Goal: Task Accomplishment & Management: Use online tool/utility

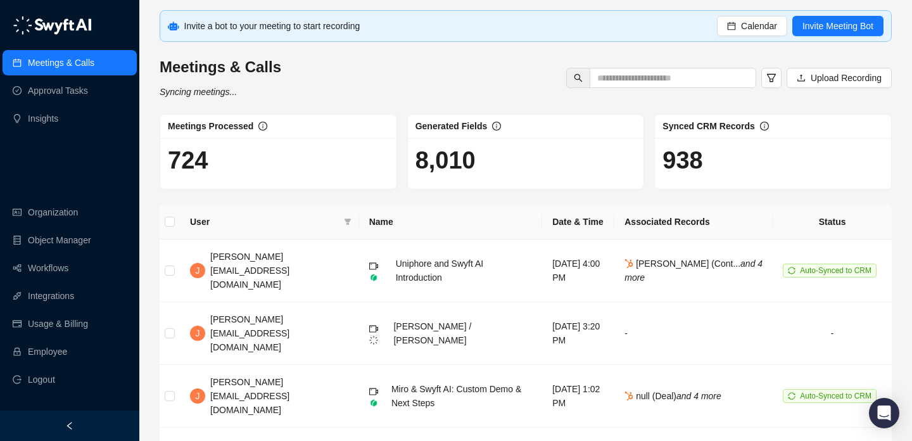
click at [299, 25] on span "Invite a bot to your meeting to start recording" at bounding box center [272, 26] width 176 height 10
drag, startPoint x: 242, startPoint y: 24, endPoint x: 298, endPoint y: 24, distance: 56.3
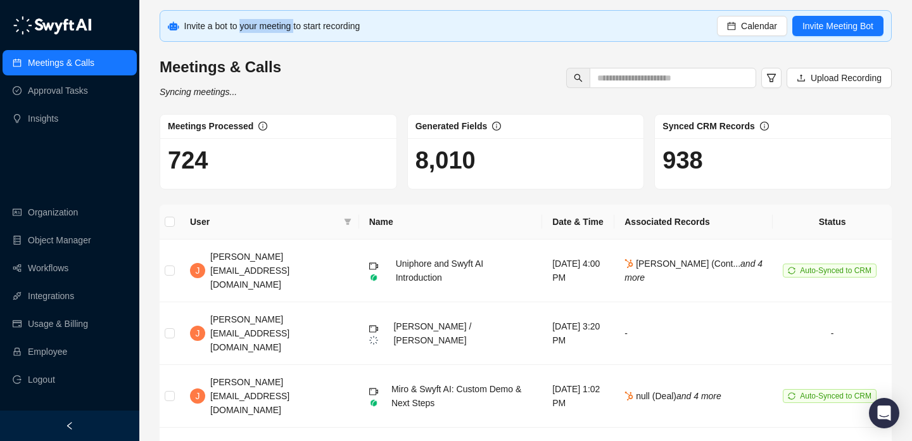
click at [298, 24] on span "Invite a bot to your meeting to start recording" at bounding box center [272, 26] width 176 height 10
drag, startPoint x: 298, startPoint y: 24, endPoint x: 241, endPoint y: 24, distance: 57.0
click at [241, 24] on span "Invite a bot to your meeting to start recording" at bounding box center [272, 26] width 176 height 10
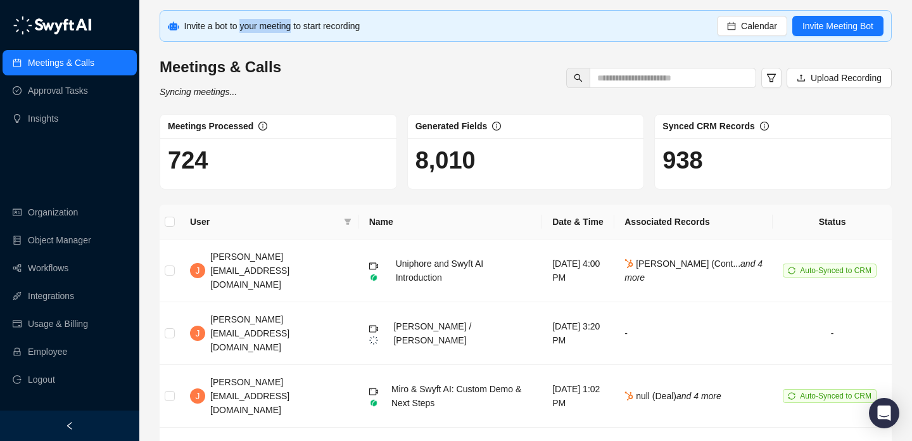
drag, startPoint x: 241, startPoint y: 24, endPoint x: 285, endPoint y: 28, distance: 44.5
click at [286, 28] on span "Invite a bot to your meeting to start recording" at bounding box center [272, 26] width 176 height 10
click at [285, 28] on span "Invite a bot to your meeting to start recording" at bounding box center [272, 26] width 176 height 10
drag, startPoint x: 285, startPoint y: 28, endPoint x: 244, endPoint y: 28, distance: 41.1
click at [244, 28] on span "Invite a bot to your meeting to start recording" at bounding box center [272, 26] width 176 height 10
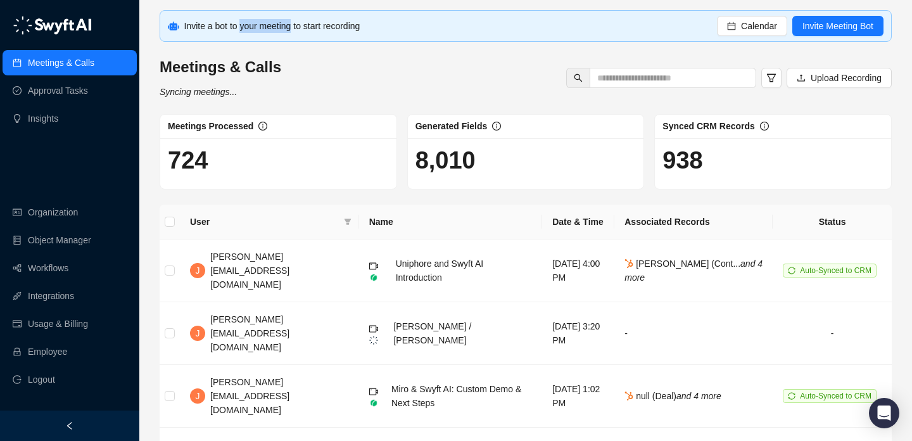
click at [244, 28] on span "Invite a bot to your meeting to start recording" at bounding box center [272, 26] width 176 height 10
drag, startPoint x: 244, startPoint y: 28, endPoint x: 291, endPoint y: 28, distance: 46.8
click at [291, 28] on span "Invite a bot to your meeting to start recording" at bounding box center [272, 26] width 176 height 10
drag, startPoint x: 291, startPoint y: 28, endPoint x: 247, endPoint y: 28, distance: 44.3
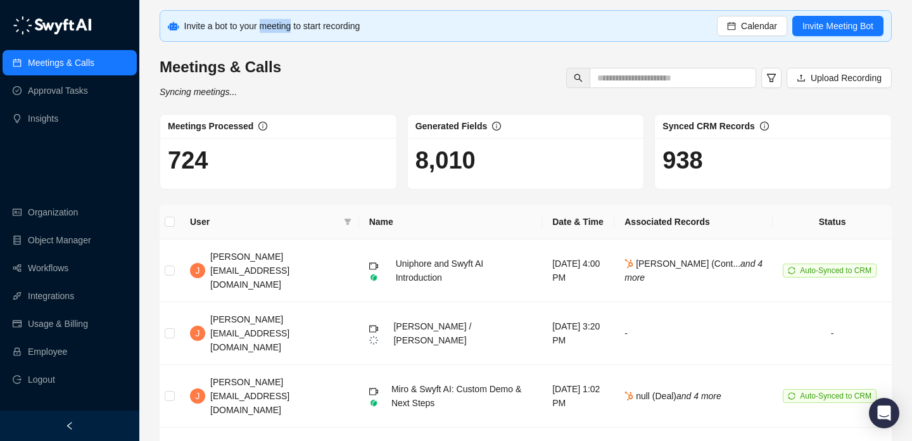
click at [247, 28] on span "Invite a bot to your meeting to start recording" at bounding box center [272, 26] width 176 height 10
click at [351, 122] on div "Meetings Processed" at bounding box center [278, 126] width 221 height 14
click at [54, 75] on link "Meetings & Calls" at bounding box center [61, 62] width 66 height 25
click at [90, 180] on div "Meetings & Calls Approval Tasks Insights Organization Object Manager Workflows …" at bounding box center [69, 205] width 139 height 410
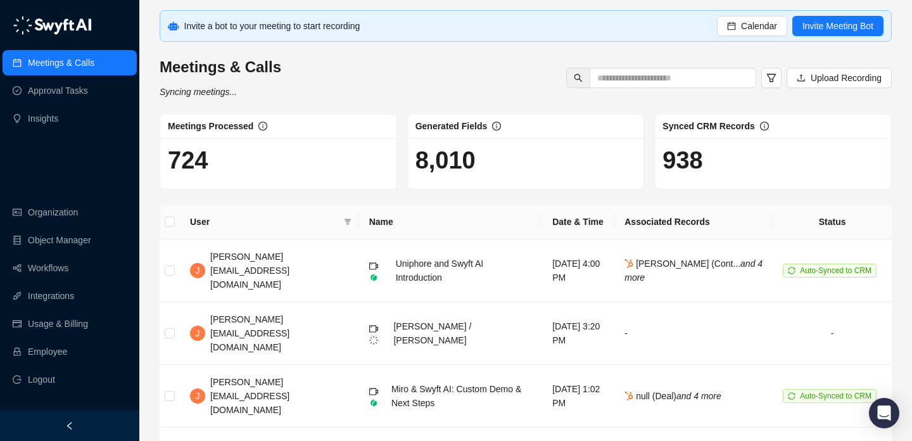
click at [334, 28] on span "Invite a bot to your meeting to start recording" at bounding box center [272, 26] width 176 height 10
click at [377, 63] on div "Meetings & Calls Syncing meetings... Upload Recording" at bounding box center [525, 78] width 739 height 42
drag, startPoint x: 402, startPoint y: 30, endPoint x: 313, endPoint y: 28, distance: 89.3
click at [313, 28] on div "Invite a bot to your meeting to start recording" at bounding box center [450, 26] width 533 height 14
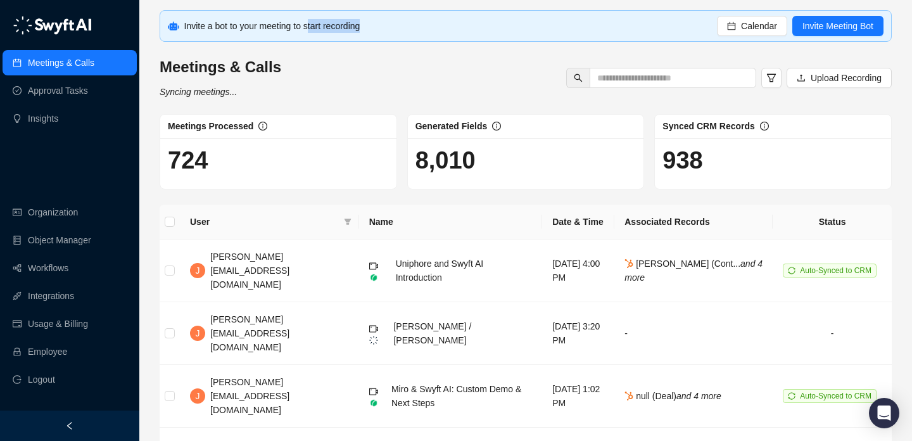
click at [313, 28] on span "Invite a bot to your meeting to start recording" at bounding box center [272, 26] width 176 height 10
drag, startPoint x: 313, startPoint y: 28, endPoint x: 298, endPoint y: 28, distance: 14.6
click at [298, 28] on span "Invite a bot to your meeting to start recording" at bounding box center [272, 26] width 176 height 10
drag, startPoint x: 298, startPoint y: 28, endPoint x: 246, endPoint y: 28, distance: 52.5
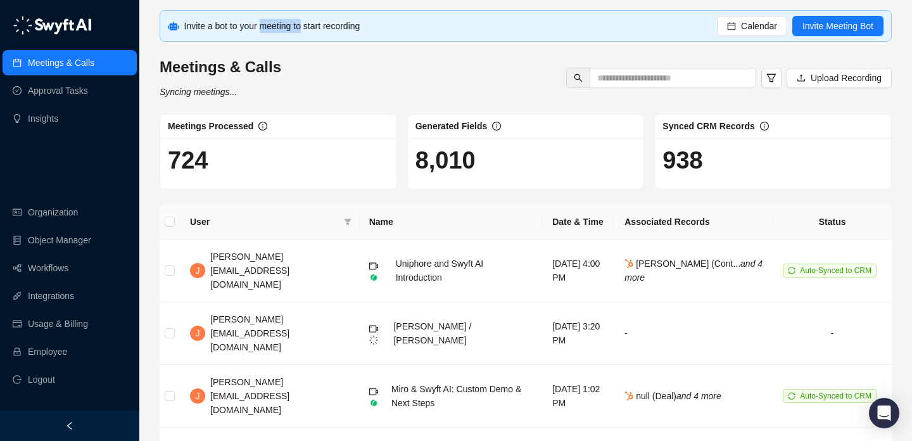
click at [247, 28] on span "Invite a bot to your meeting to start recording" at bounding box center [272, 26] width 176 height 10
click at [246, 28] on span "Invite a bot to your meeting to start recording" at bounding box center [272, 26] width 176 height 10
drag, startPoint x: 246, startPoint y: 28, endPoint x: 273, endPoint y: 28, distance: 27.2
click at [273, 28] on span "Invite a bot to your meeting to start recording" at bounding box center [272, 26] width 176 height 10
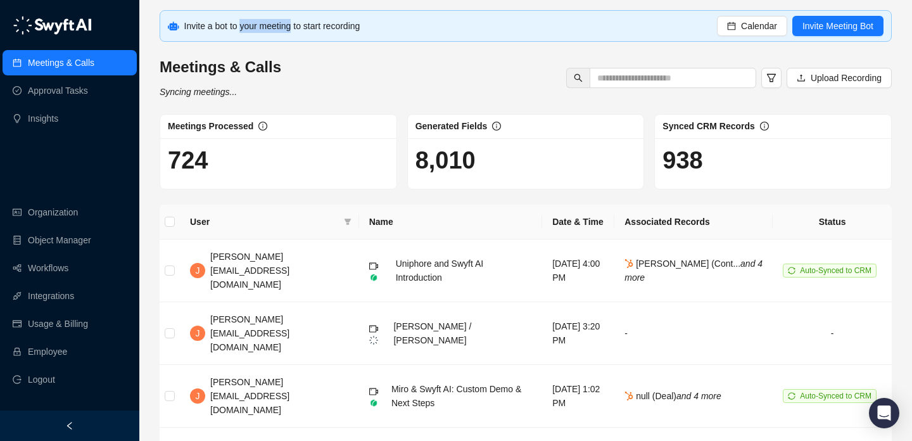
drag, startPoint x: 273, startPoint y: 28, endPoint x: 242, endPoint y: 28, distance: 30.4
click at [242, 28] on span "Invite a bot to your meeting to start recording" at bounding box center [272, 26] width 176 height 10
drag, startPoint x: 242, startPoint y: 28, endPoint x: 269, endPoint y: 28, distance: 26.6
click at [269, 28] on span "Invite a bot to your meeting to start recording" at bounding box center [272, 26] width 176 height 10
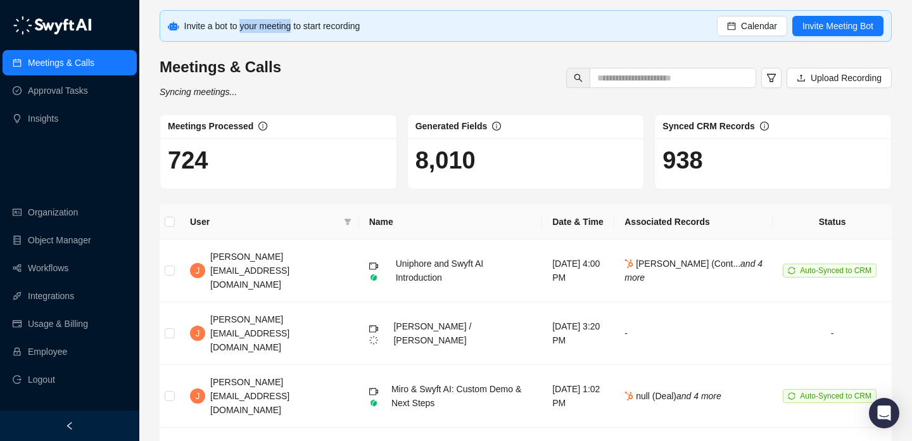
click at [269, 28] on span "Invite a bot to your meeting to start recording" at bounding box center [272, 26] width 176 height 10
drag, startPoint x: 269, startPoint y: 28, endPoint x: 244, endPoint y: 28, distance: 25.3
click at [244, 28] on span "Invite a bot to your meeting to start recording" at bounding box center [272, 26] width 176 height 10
drag, startPoint x: 244, startPoint y: 28, endPoint x: 261, endPoint y: 28, distance: 17.7
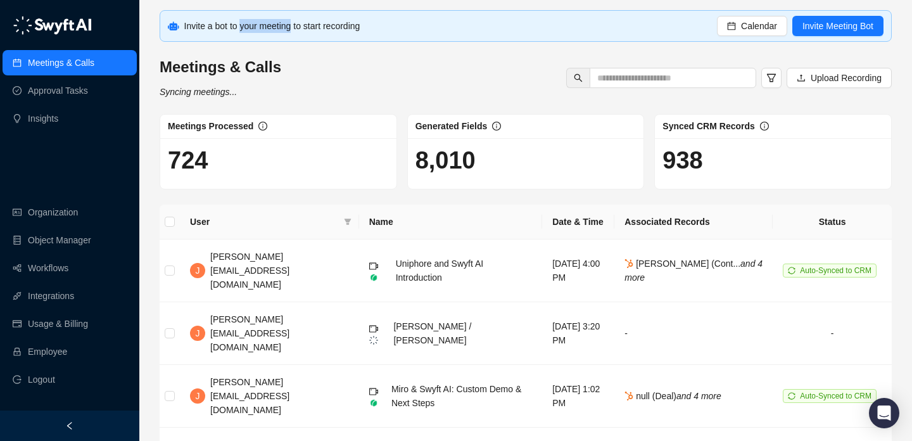
click at [261, 28] on span "Invite a bot to your meeting to start recording" at bounding box center [272, 26] width 176 height 10
drag, startPoint x: 261, startPoint y: 28, endPoint x: 239, endPoint y: 28, distance: 22.2
click at [240, 28] on span "Invite a bot to your meeting to start recording" at bounding box center [272, 26] width 176 height 10
click at [239, 28] on span "Invite a bot to your meeting to start recording" at bounding box center [272, 26] width 176 height 10
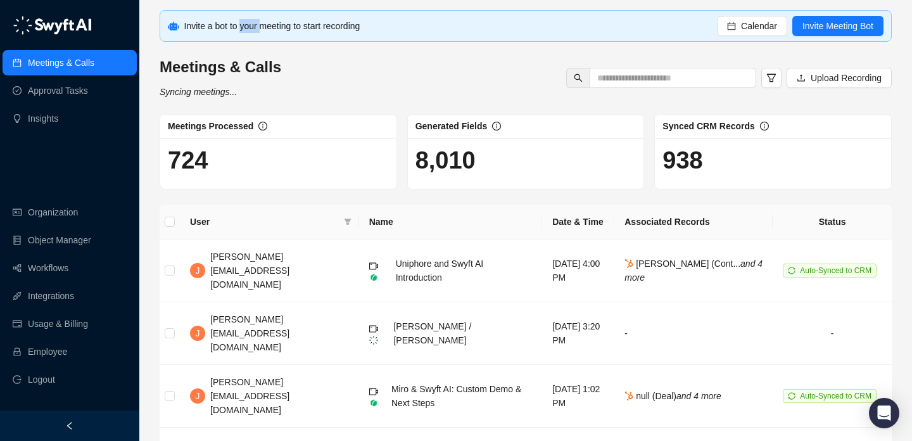
drag, startPoint x: 242, startPoint y: 28, endPoint x: 270, endPoint y: 28, distance: 28.5
click at [270, 28] on span "Invite a bot to your meeting to start recording" at bounding box center [272, 26] width 176 height 10
drag, startPoint x: 270, startPoint y: 28, endPoint x: 254, endPoint y: 28, distance: 16.5
click at [254, 28] on span "Invite a bot to your meeting to start recording" at bounding box center [272, 26] width 176 height 10
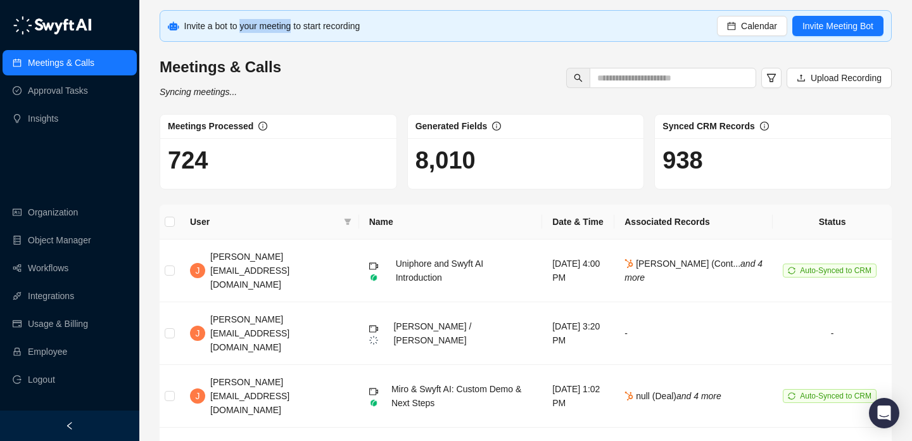
click at [254, 28] on span "Invite a bot to your meeting to start recording" at bounding box center [272, 26] width 176 height 10
click at [457, 160] on h1 "8,010" at bounding box center [525, 160] width 221 height 29
click at [457, 161] on h1 "8,010" at bounding box center [525, 160] width 221 height 29
click at [490, 168] on h1 "8,010" at bounding box center [525, 160] width 221 height 29
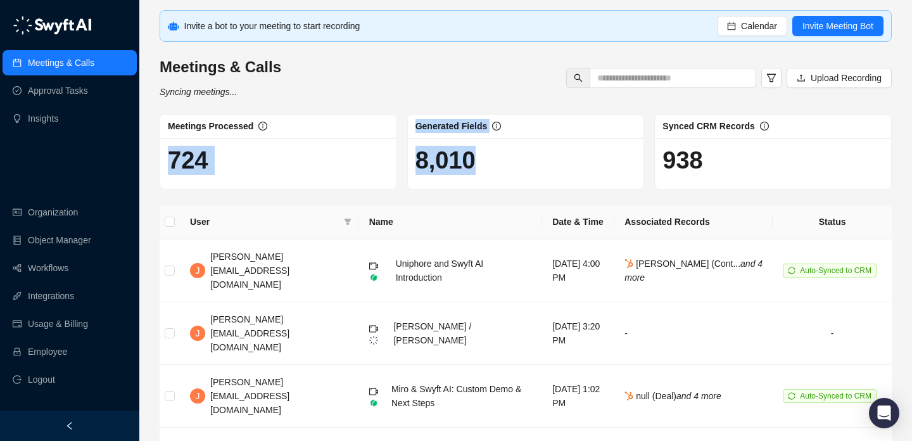
drag, startPoint x: 490, startPoint y: 168, endPoint x: 364, endPoint y: 142, distance: 128.5
click at [364, 142] on div "Meetings Processed 724 Generated Fields 8,010 Synced CRM Records 938" at bounding box center [525, 151] width 742 height 75
click at [364, 142] on div "724" at bounding box center [278, 163] width 236 height 51
drag, startPoint x: 364, startPoint y: 97, endPoint x: 418, endPoint y: 134, distance: 65.7
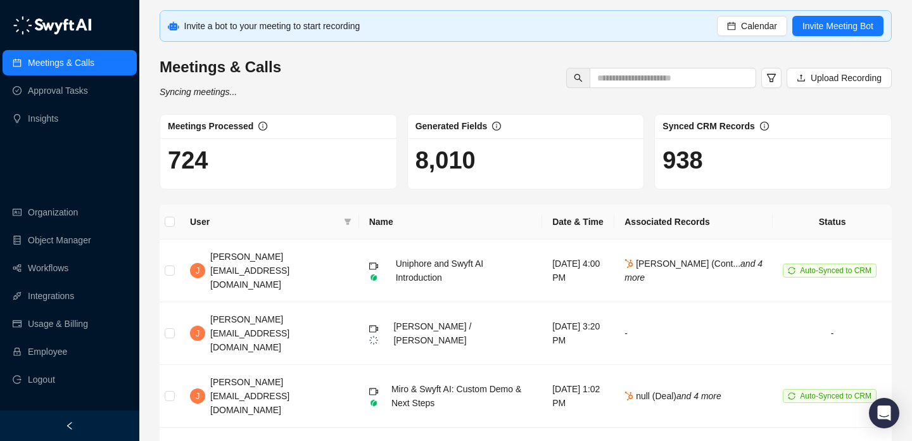
click at [418, 134] on div "Generated Fields" at bounding box center [526, 127] width 236 height 24
drag, startPoint x: 411, startPoint y: 121, endPoint x: 499, endPoint y: 197, distance: 116.7
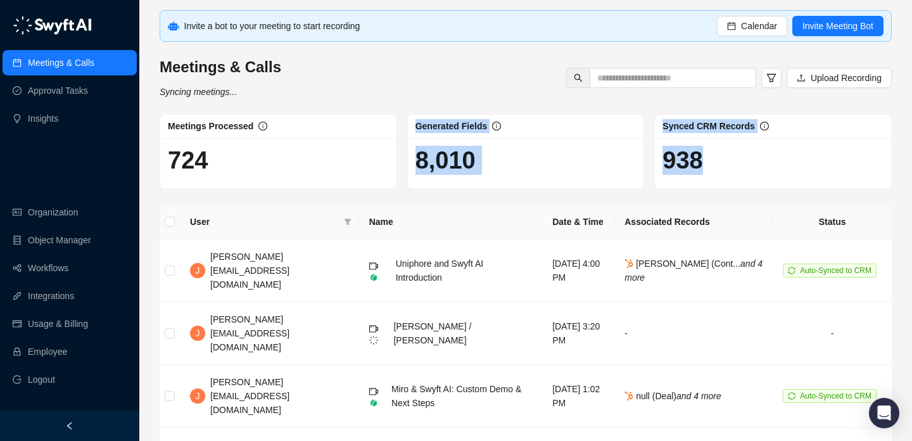
drag, startPoint x: 499, startPoint y: 197, endPoint x: 476, endPoint y: 116, distance: 84.3
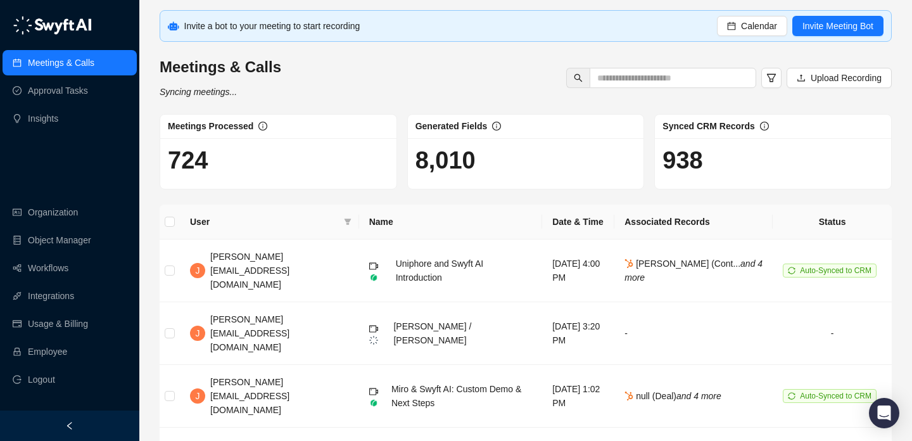
click at [476, 116] on div "Generated Fields" at bounding box center [526, 127] width 236 height 24
drag, startPoint x: 476, startPoint y: 116, endPoint x: 475, endPoint y: 184, distance: 67.1
click at [475, 184] on div "Generated Fields 8,010" at bounding box center [525, 151] width 237 height 75
click at [475, 184] on div "8,010" at bounding box center [526, 163] width 236 height 51
drag, startPoint x: 475, startPoint y: 184, endPoint x: 475, endPoint y: 116, distance: 67.7
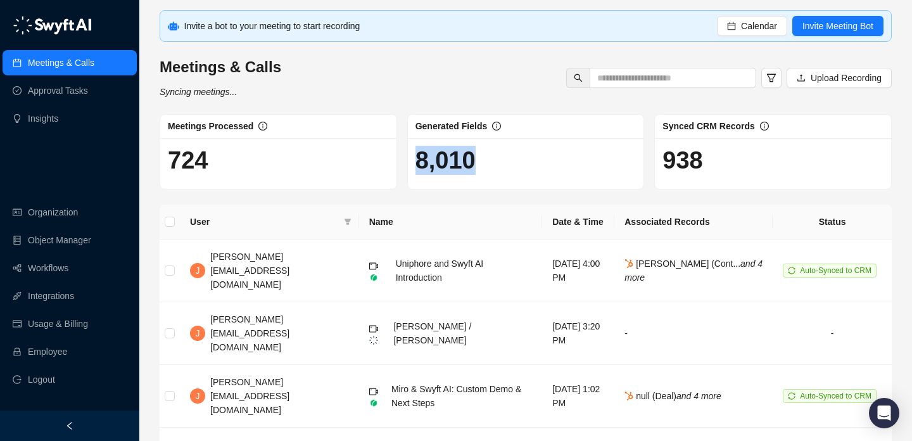
click at [475, 116] on div "Generated Fields 8,010" at bounding box center [525, 151] width 237 height 75
click at [475, 116] on div "Generated Fields" at bounding box center [526, 127] width 236 height 24
drag, startPoint x: 475, startPoint y: 116, endPoint x: 473, endPoint y: 149, distance: 33.6
click at [473, 149] on div "Generated Fields 8,010" at bounding box center [525, 151] width 237 height 75
click at [473, 149] on h1 "8,010" at bounding box center [525, 160] width 221 height 29
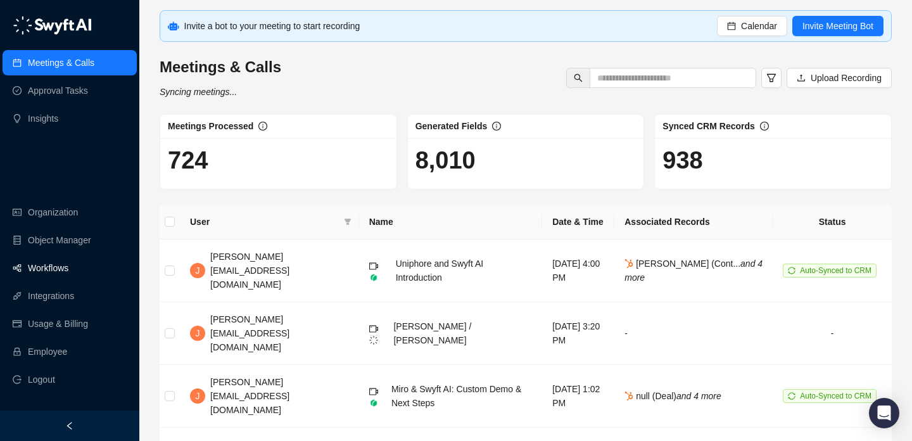
click at [68, 266] on link "Workflows" at bounding box center [48, 267] width 41 height 25
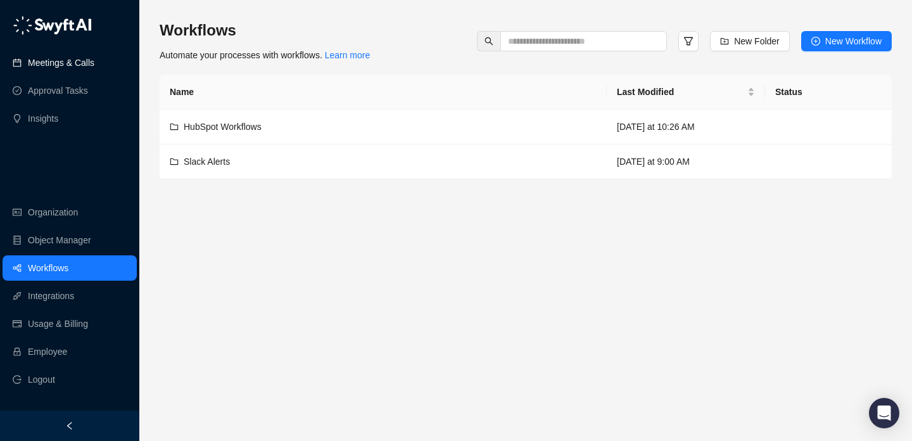
click at [87, 73] on link "Meetings & Calls" at bounding box center [61, 62] width 66 height 25
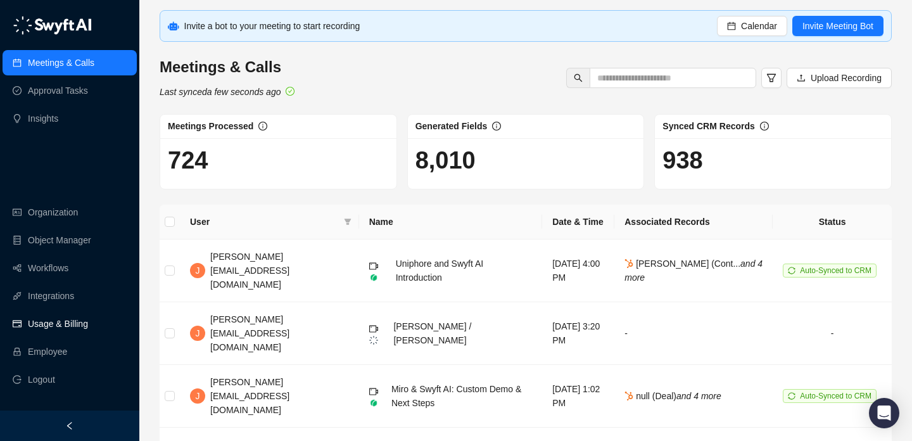
click at [61, 335] on link "Usage & Billing" at bounding box center [58, 323] width 60 height 25
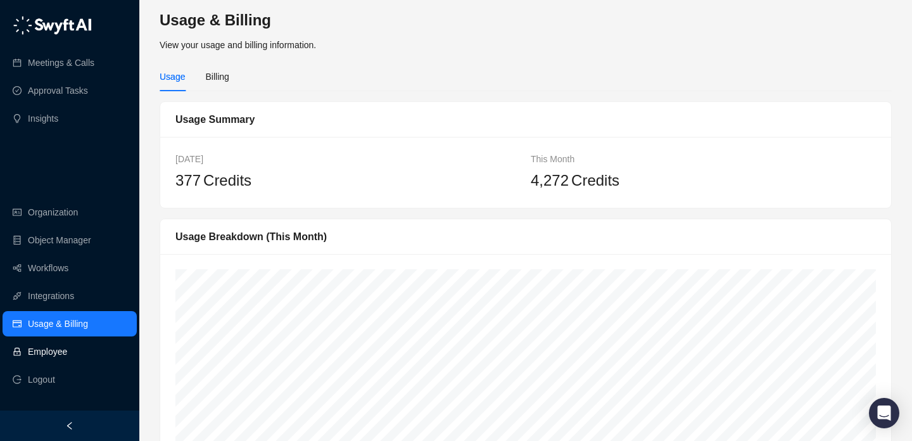
click at [63, 356] on link "Employee" at bounding box center [47, 351] width 39 height 25
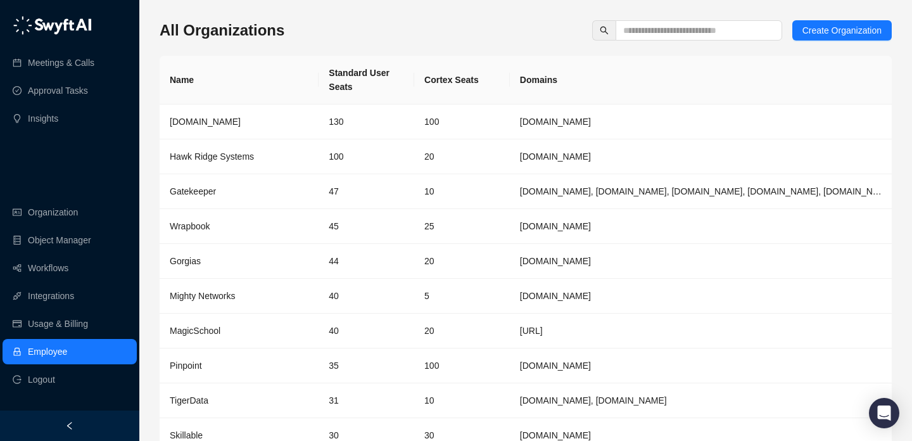
click at [82, 280] on ul "Organization Object Manager Workflows Integrations Usage & Billing Employee Log…" at bounding box center [69, 295] width 139 height 197
click at [68, 274] on link "Workflows" at bounding box center [48, 267] width 41 height 25
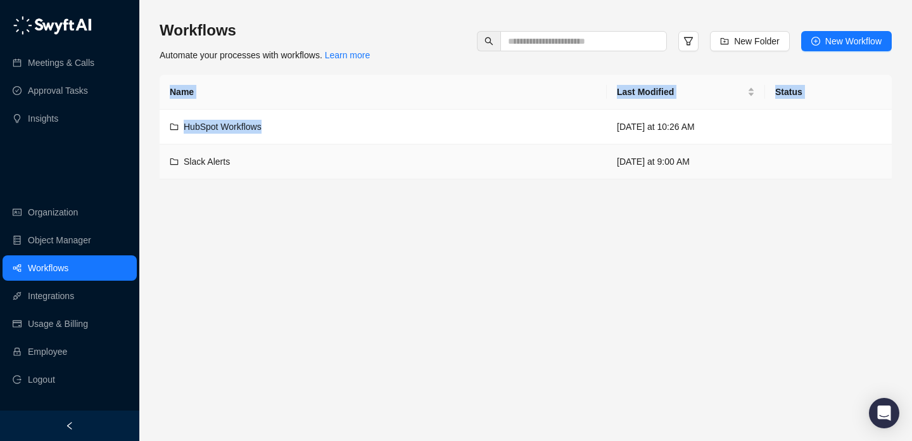
drag, startPoint x: 360, startPoint y: 128, endPoint x: 363, endPoint y: 185, distance: 57.0
click at [363, 185] on main "Workflows Automate your processes with workflows. Learn more New Folder New Wor…" at bounding box center [526, 225] width 732 height 410
click at [382, 153] on td "Slack Alerts" at bounding box center [383, 161] width 447 height 35
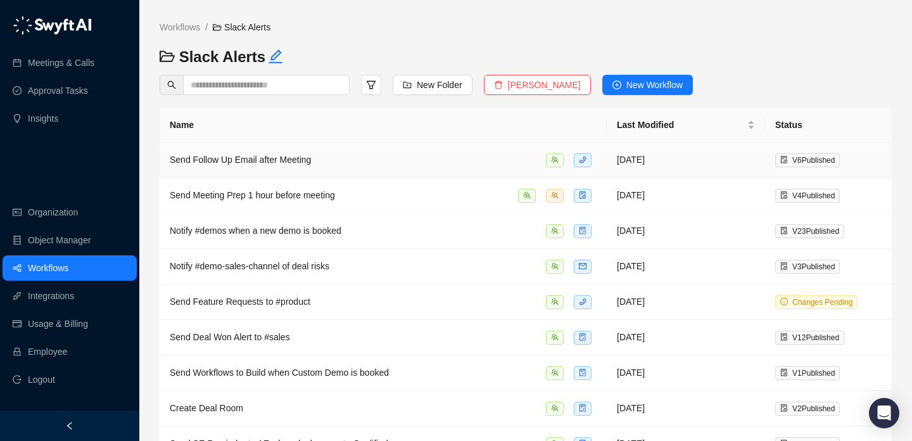
click at [457, 156] on div "Send Follow Up Email after Meeting" at bounding box center [383, 160] width 427 height 15
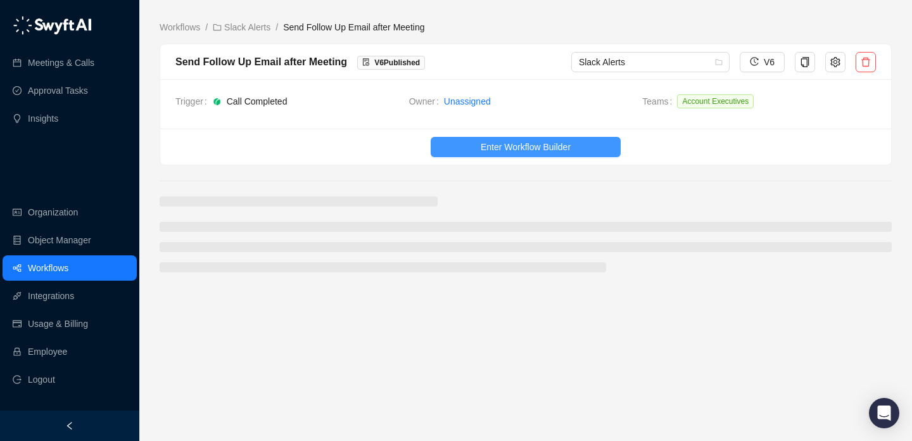
click at [459, 156] on button "Enter Workflow Builder" at bounding box center [525, 147] width 190 height 20
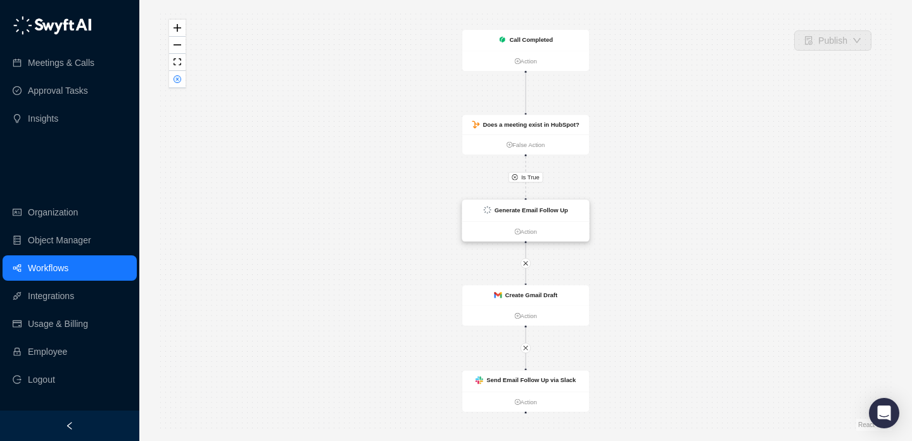
click at [495, 213] on div "Generate Email Follow Up" at bounding box center [530, 209] width 73 height 9
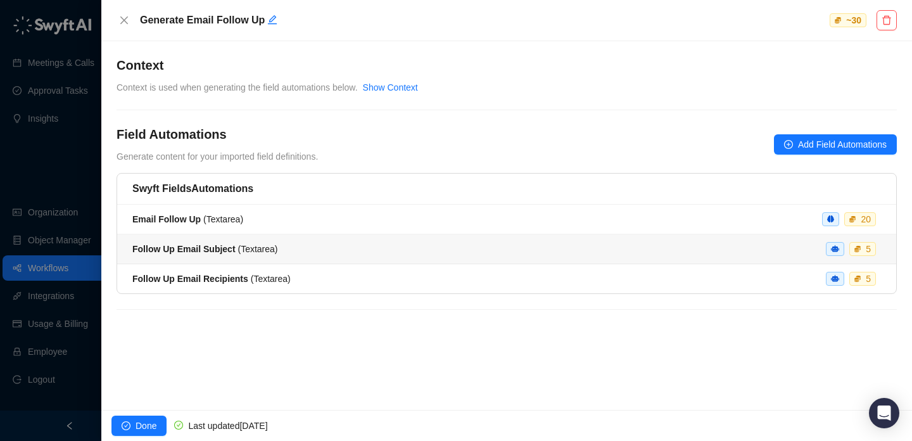
click at [464, 235] on li "Follow Up Email Subject ( Textarea ) 5" at bounding box center [506, 249] width 779 height 30
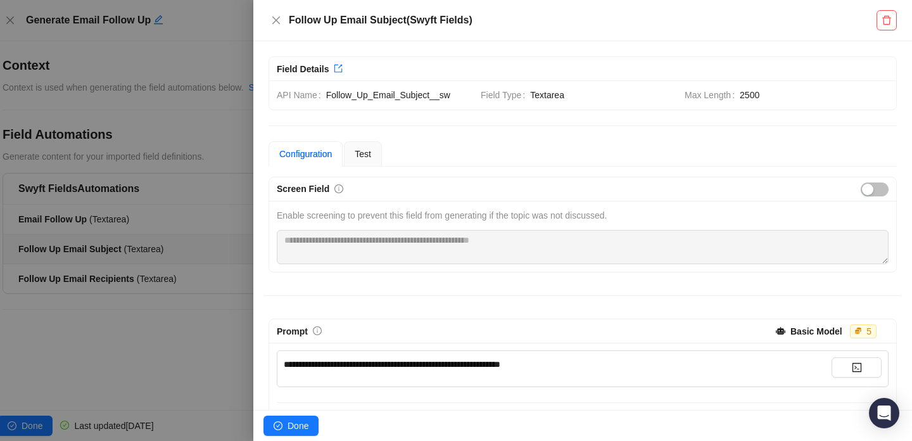
click at [151, 191] on div at bounding box center [456, 220] width 912 height 441
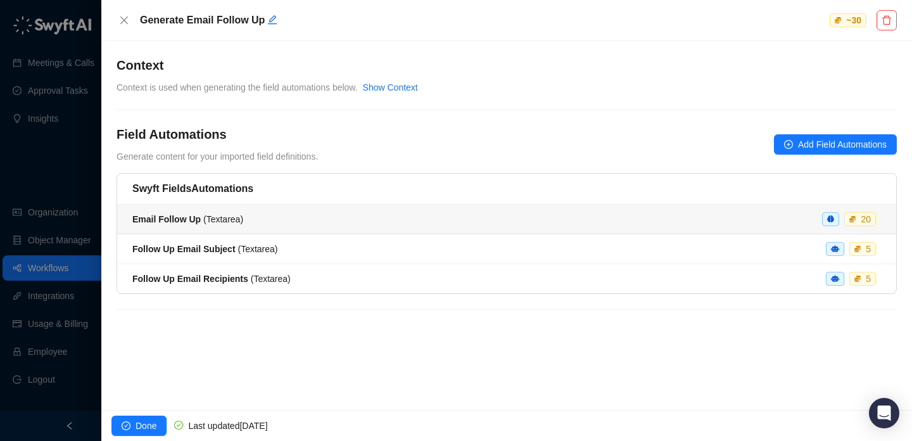
click at [216, 217] on span "Email Follow Up ( Textarea )" at bounding box center [187, 219] width 111 height 10
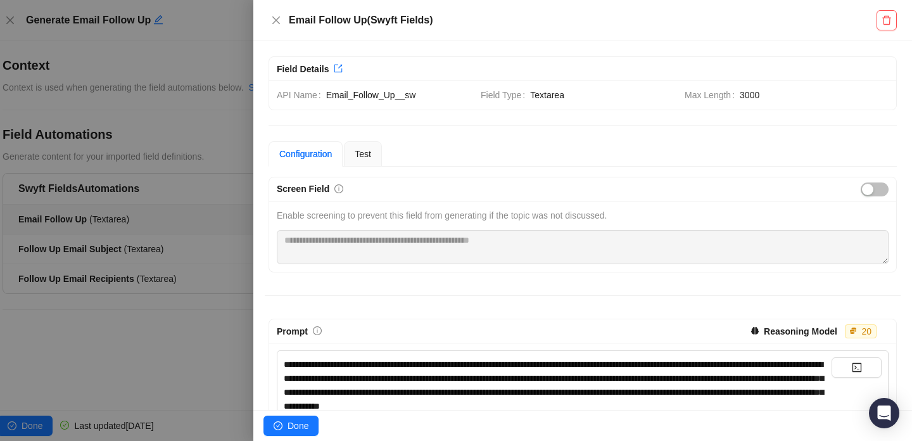
scroll to position [134, 0]
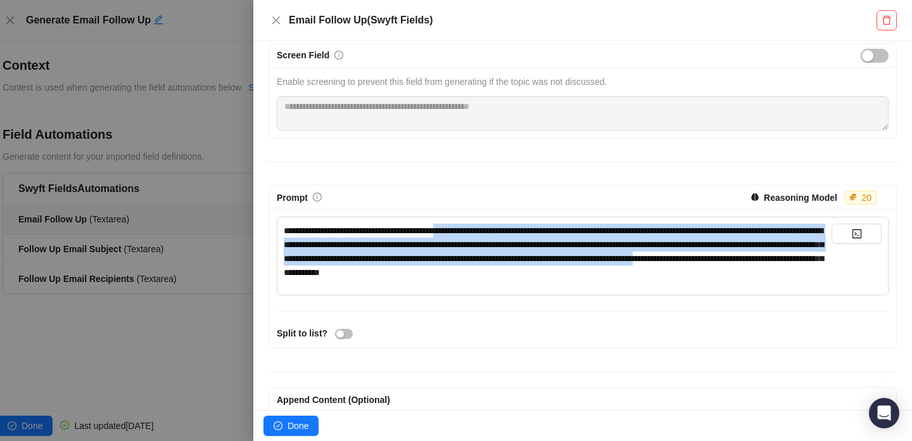
drag, startPoint x: 477, startPoint y: 227, endPoint x: 511, endPoint y: 266, distance: 51.6
click at [510, 265] on div "**********" at bounding box center [558, 251] width 548 height 56
click at [511, 266] on div "**********" at bounding box center [558, 251] width 548 height 56
drag, startPoint x: 511, startPoint y: 266, endPoint x: 527, endPoint y: 226, distance: 43.1
click at [527, 226] on div "**********" at bounding box center [558, 251] width 548 height 56
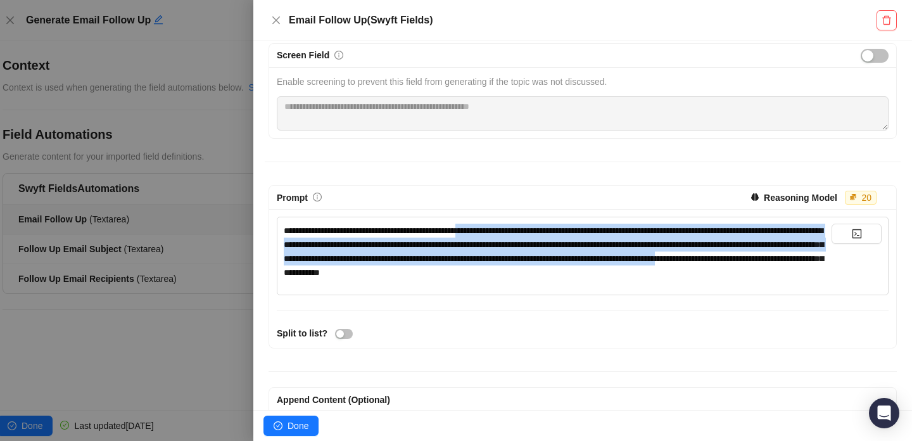
click at [527, 226] on span "**********" at bounding box center [553, 251] width 539 height 51
drag, startPoint x: 527, startPoint y: 226, endPoint x: 528, endPoint y: 270, distance: 43.7
click at [528, 270] on span "**********" at bounding box center [553, 251] width 539 height 51
drag, startPoint x: 528, startPoint y: 270, endPoint x: 528, endPoint y: 234, distance: 36.1
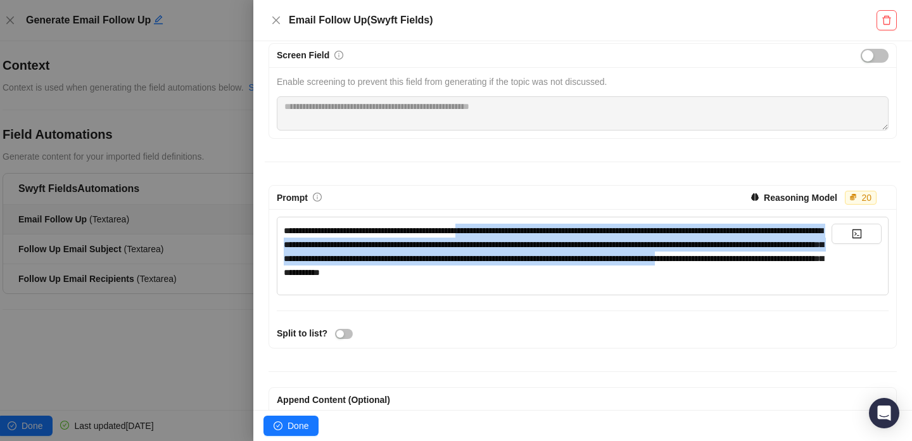
click at [528, 234] on span "**********" at bounding box center [553, 251] width 539 height 51
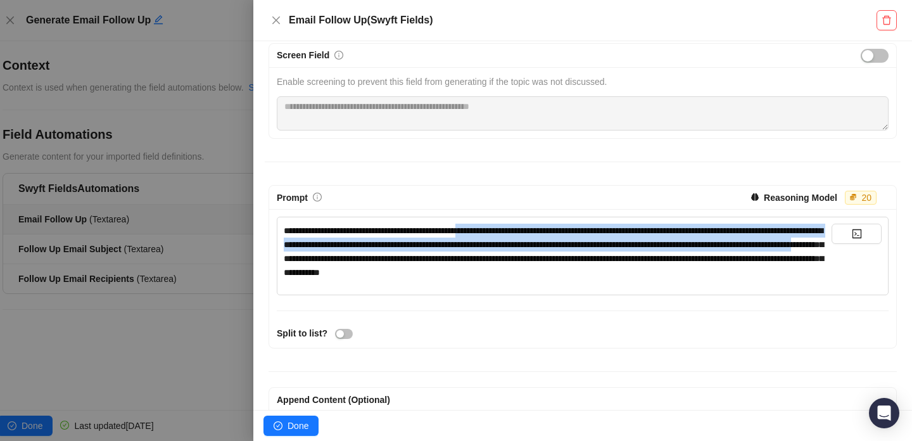
drag, startPoint x: 528, startPoint y: 234, endPoint x: 556, endPoint y: 277, distance: 52.1
click at [556, 276] on span "**********" at bounding box center [553, 251] width 539 height 51
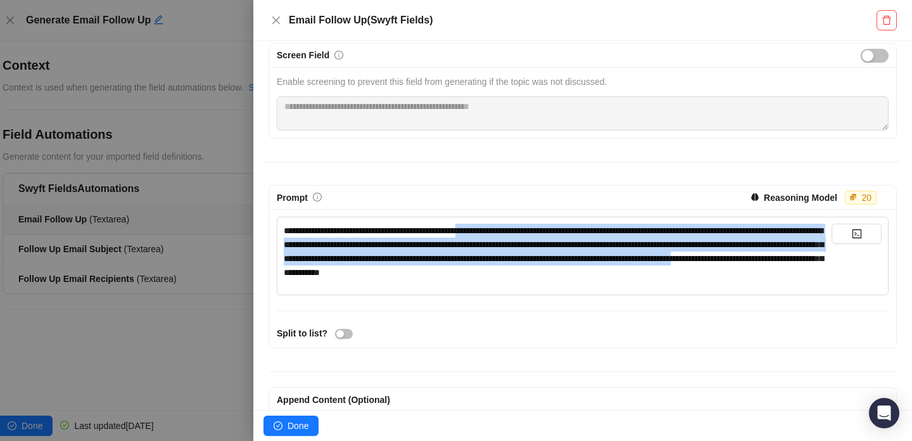
click at [556, 277] on div "**********" at bounding box center [558, 251] width 548 height 56
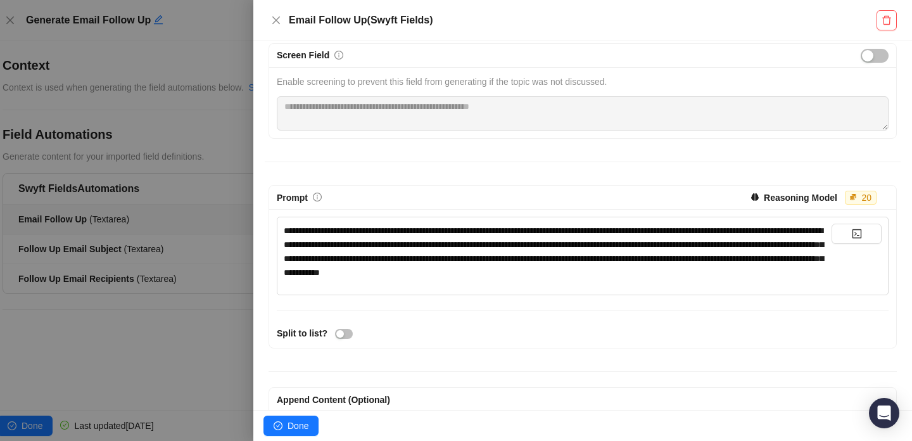
click at [828, 275] on div "**********" at bounding box center [558, 251] width 548 height 56
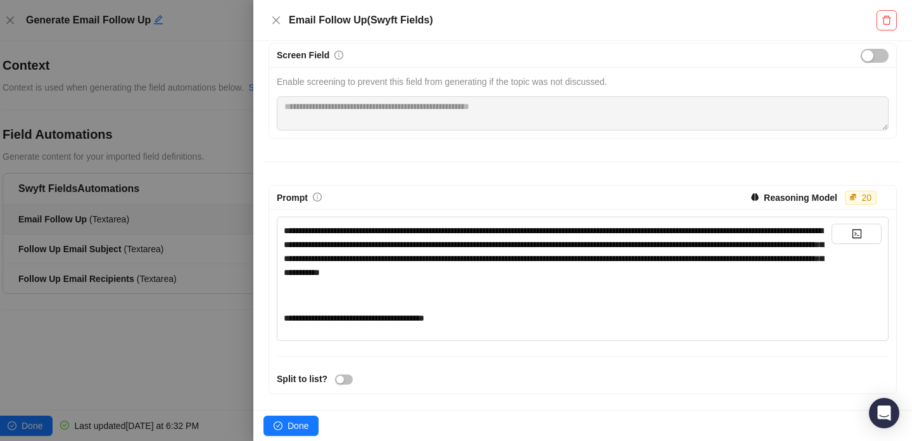
click at [403, 321] on span "**********" at bounding box center [354, 317] width 141 height 9
click at [482, 316] on div "**********" at bounding box center [558, 318] width 548 height 14
click at [104, 258] on div at bounding box center [456, 220] width 912 height 441
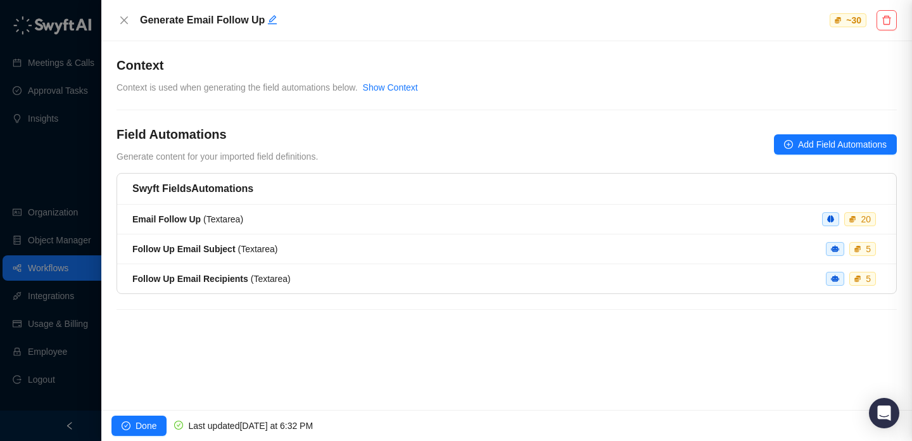
scroll to position [1, 0]
click at [262, 256] on li "Follow Up Email Subject ( Textarea ) 5" at bounding box center [506, 249] width 779 height 30
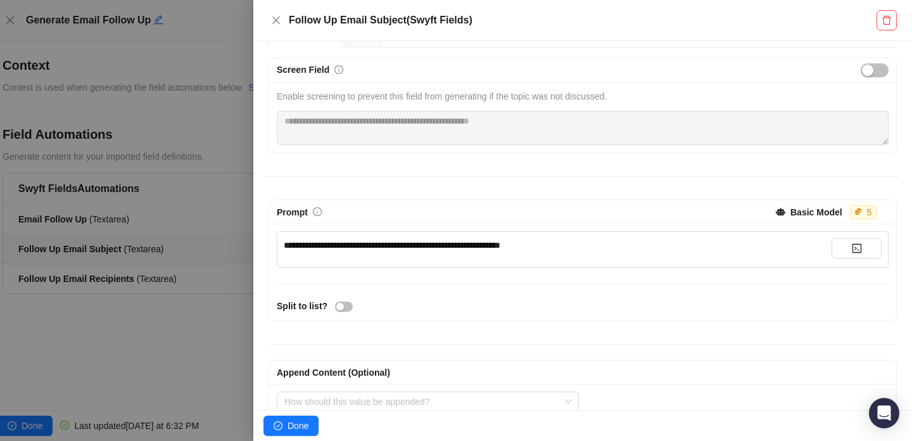
click at [180, 322] on div at bounding box center [456, 220] width 912 height 441
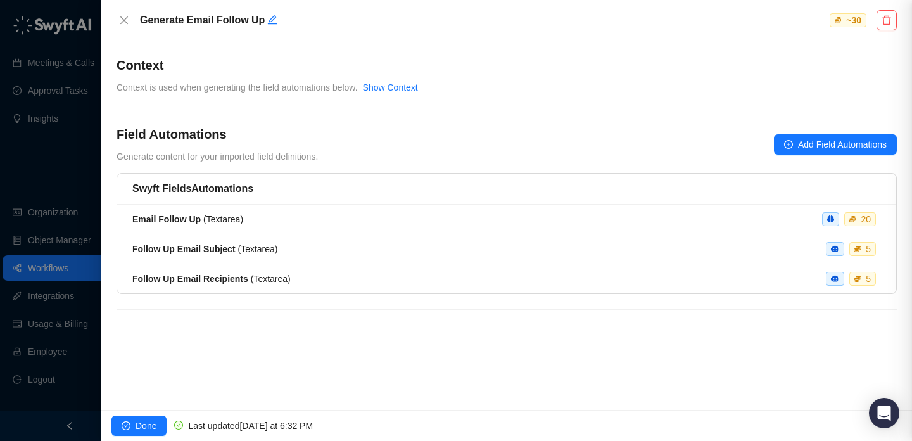
scroll to position [1, 0]
click at [199, 279] on strong "Follow Up Email Recipients" at bounding box center [190, 278] width 116 height 10
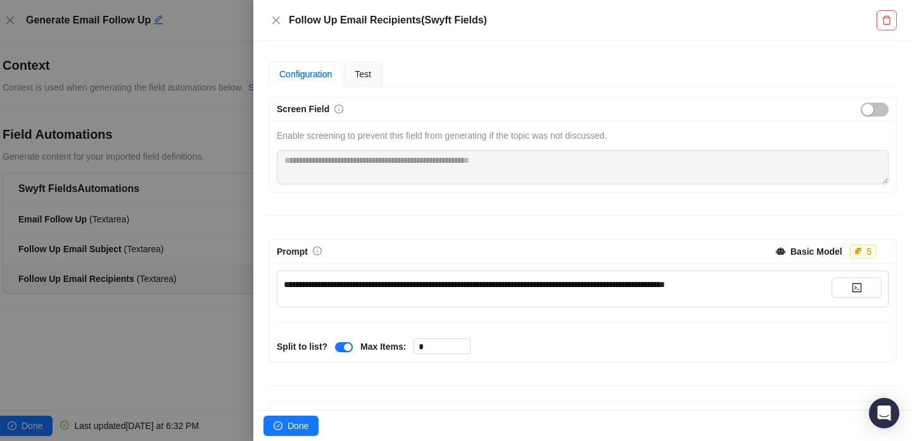
scroll to position [81, 0]
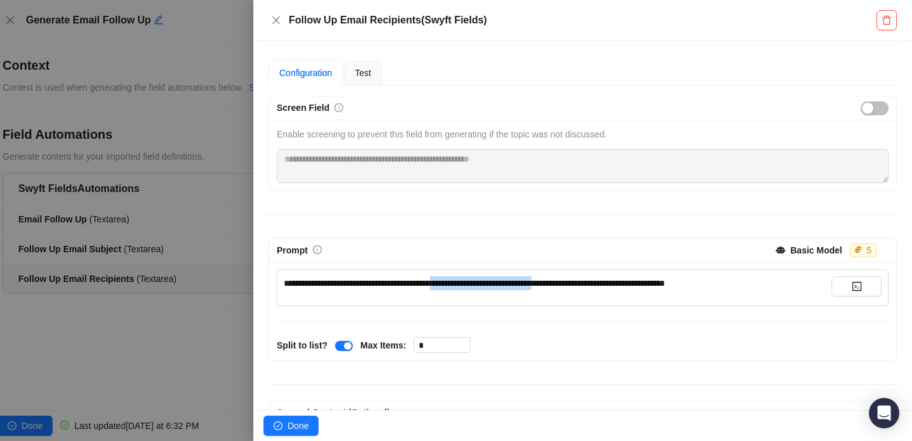
drag, startPoint x: 459, startPoint y: 279, endPoint x: 593, endPoint y: 279, distance: 134.2
click at [593, 279] on span "**********" at bounding box center [474, 283] width 381 height 9
drag, startPoint x: 593, startPoint y: 279, endPoint x: 365, endPoint y: 269, distance: 228.1
click at [366, 269] on div "**********" at bounding box center [582, 287] width 611 height 37
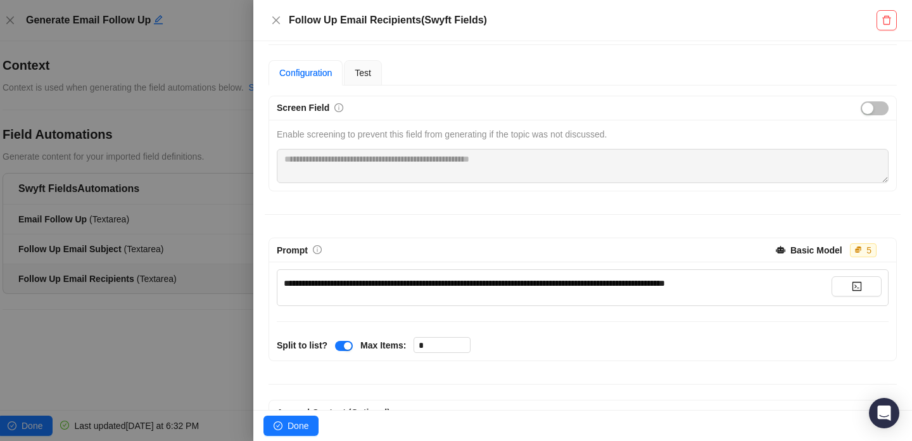
click at [365, 269] on div "**********" at bounding box center [582, 287] width 611 height 37
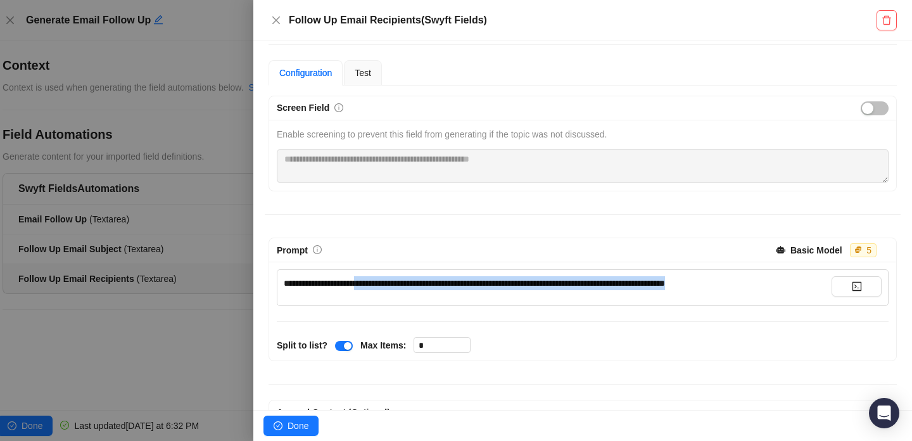
drag, startPoint x: 422, startPoint y: 283, endPoint x: 544, endPoint y: 292, distance: 122.5
click at [544, 292] on div "**********" at bounding box center [558, 287] width 548 height 23
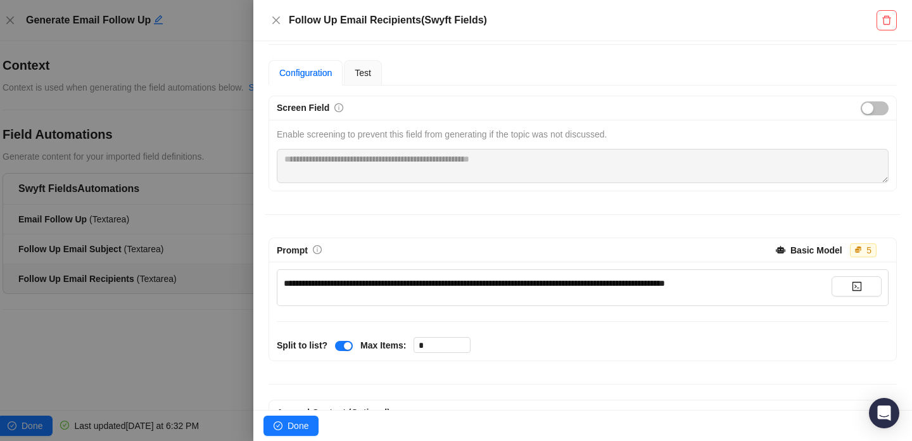
click at [544, 292] on div "**********" at bounding box center [558, 287] width 548 height 23
drag, startPoint x: 561, startPoint y: 277, endPoint x: 401, endPoint y: 278, distance: 160.2
click at [401, 278] on div "**********" at bounding box center [558, 283] width 548 height 14
click at [401, 279] on span "**********" at bounding box center [474, 283] width 381 height 9
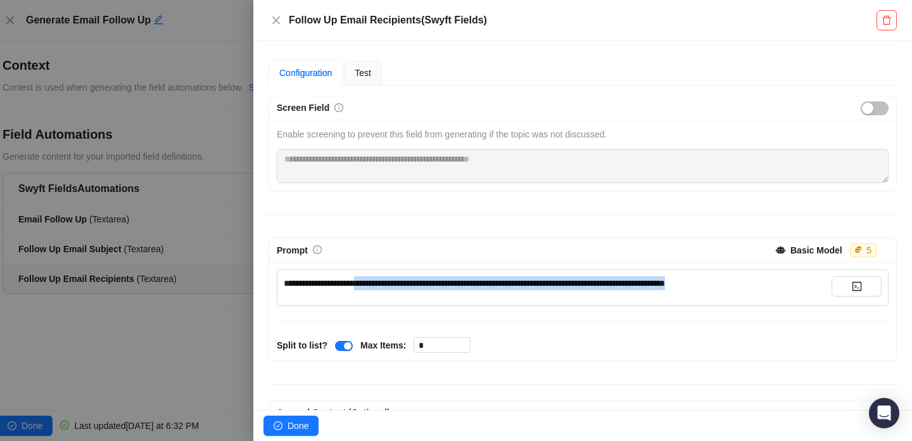
drag, startPoint x: 401, startPoint y: 278, endPoint x: 580, endPoint y: 290, distance: 178.9
click at [580, 290] on div "**********" at bounding box center [558, 287] width 548 height 23
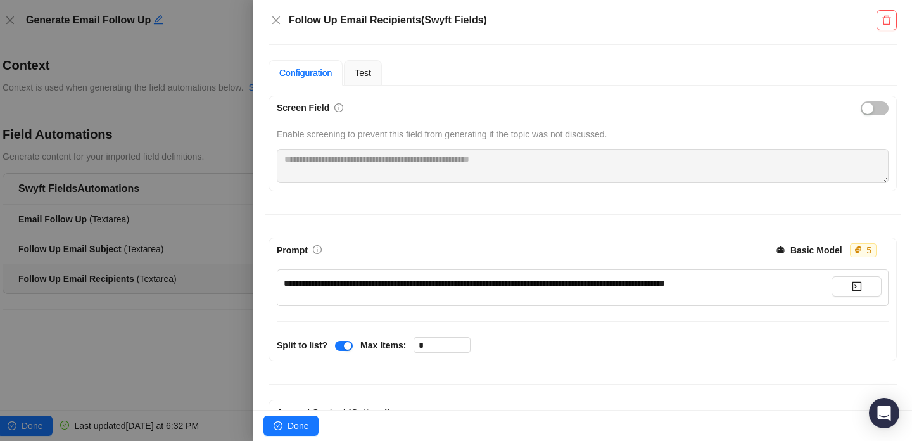
click at [580, 290] on div "**********" at bounding box center [558, 287] width 548 height 23
click at [180, 284] on div at bounding box center [456, 220] width 912 height 441
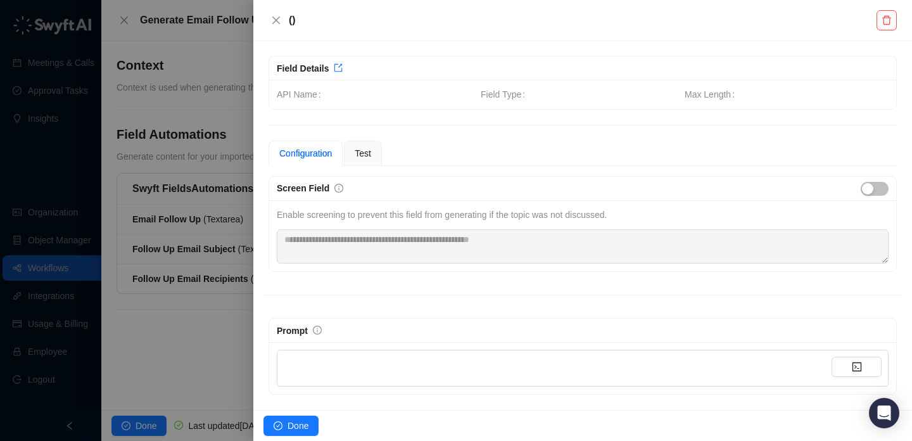
scroll to position [1, 0]
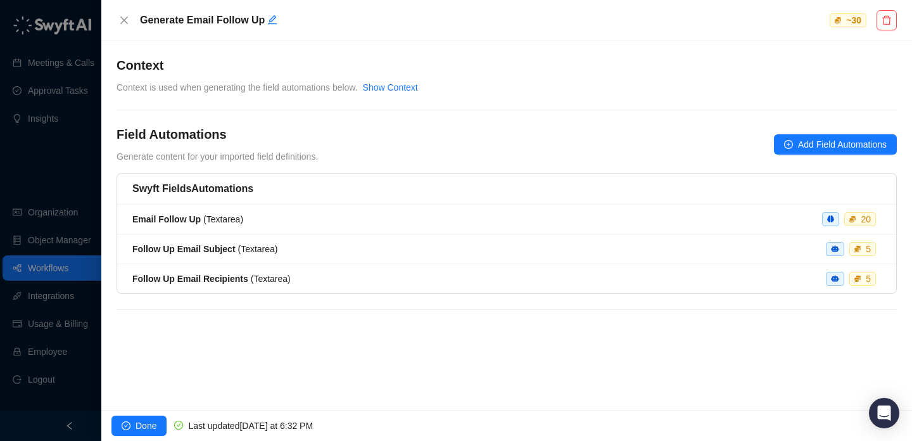
click at [79, 186] on div at bounding box center [456, 220] width 912 height 441
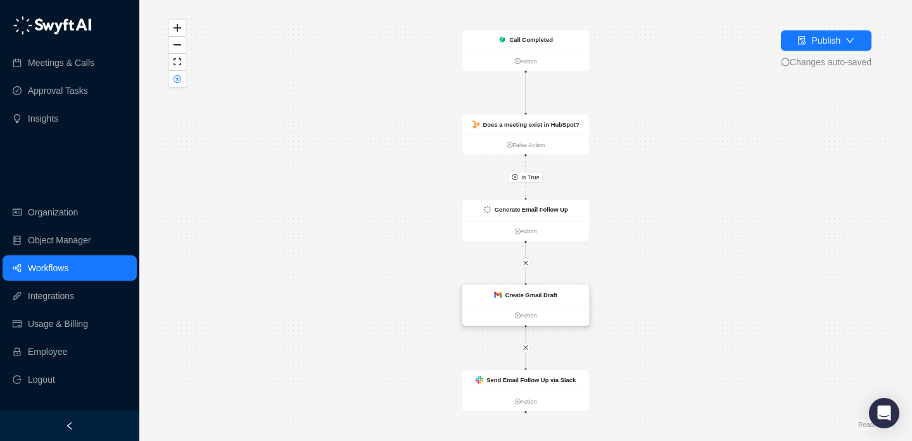
click at [500, 304] on div "Create Gmail Draft" at bounding box center [525, 295] width 127 height 20
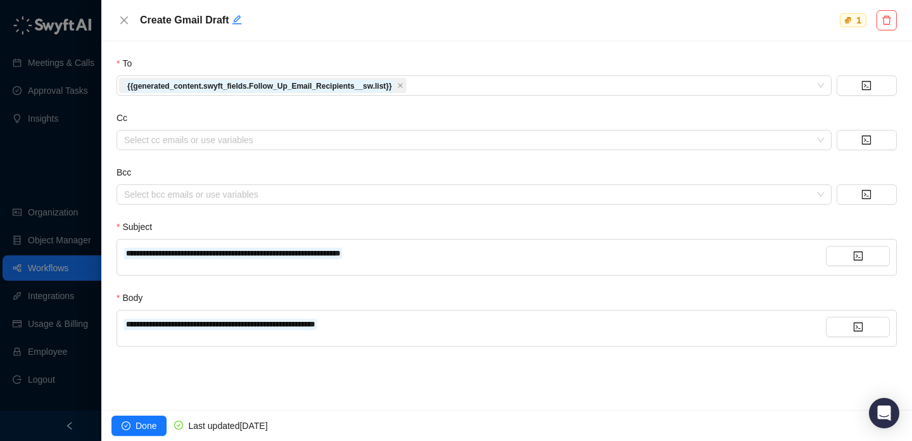
click at [68, 184] on div at bounding box center [456, 220] width 912 height 441
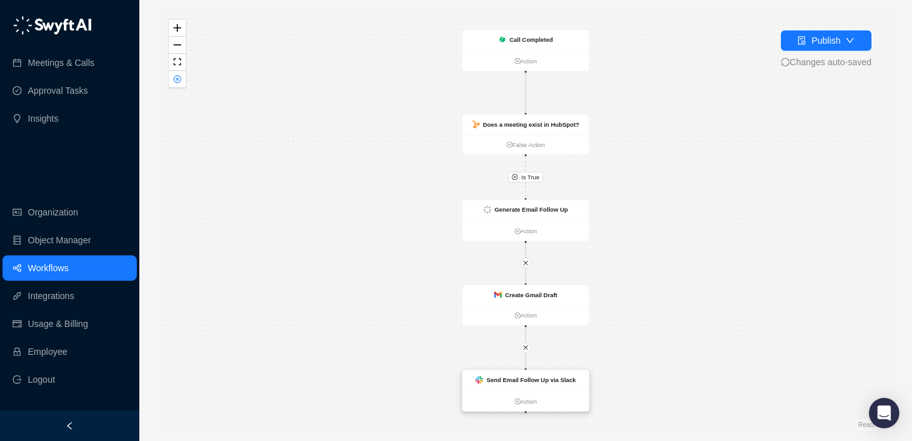
click at [539, 380] on strong "Send Email Follow Up via Slack" at bounding box center [530, 379] width 89 height 7
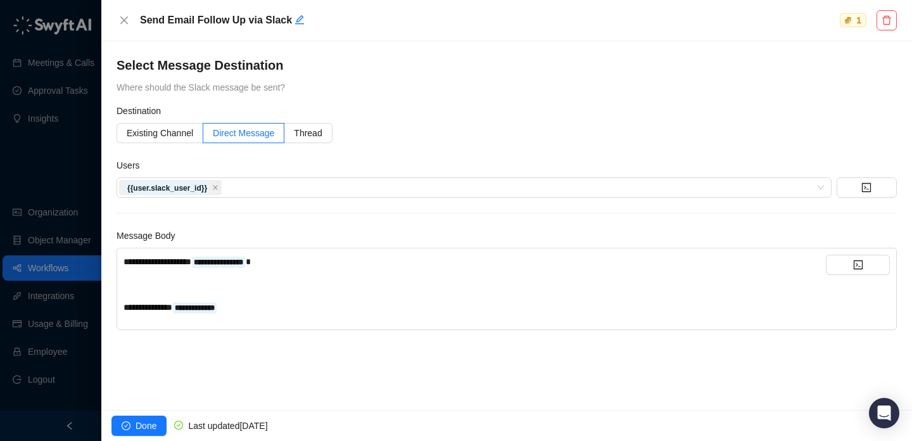
click at [540, 313] on div "**********" at bounding box center [474, 307] width 702 height 14
click at [526, 293] on div "**********" at bounding box center [474, 284] width 702 height 60
click at [63, 168] on div at bounding box center [456, 220] width 912 height 441
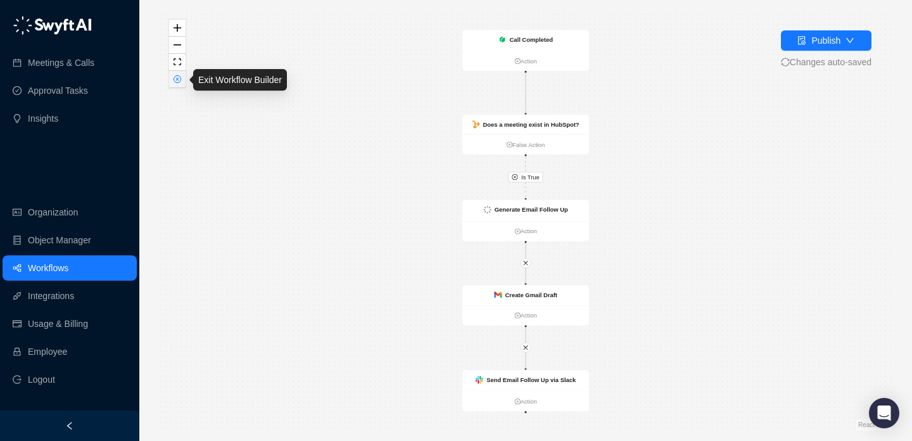
click at [177, 76] on icon "close-circle" at bounding box center [177, 79] width 6 height 6
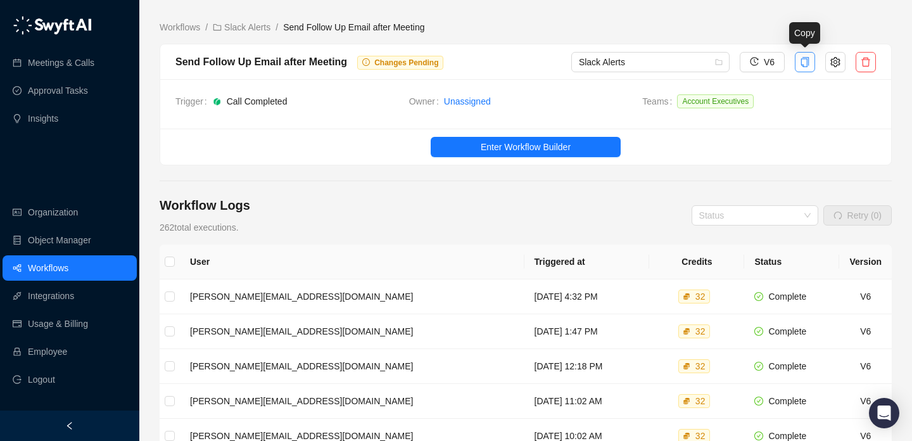
click at [809, 65] on icon "copy" at bounding box center [804, 62] width 10 height 10
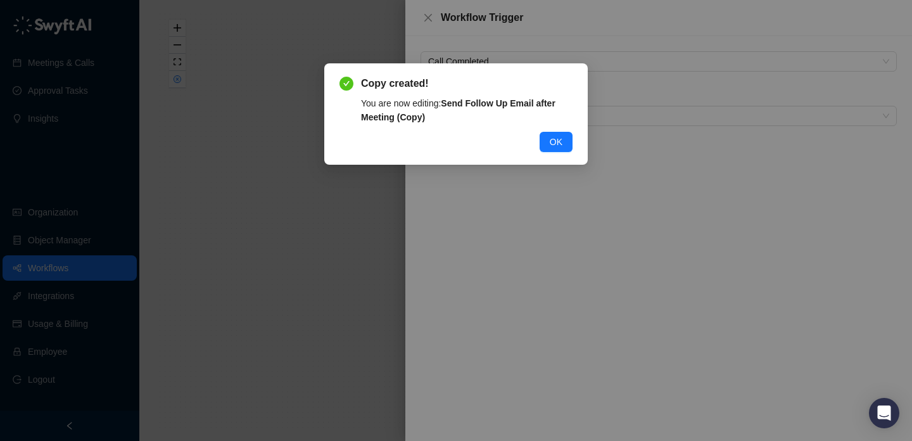
click at [539, 128] on div "Copy created! You are now editing: Send Follow Up Email after Meeting (Copy) OK" at bounding box center [455, 114] width 233 height 76
click at [553, 134] on button "OK" at bounding box center [555, 142] width 33 height 20
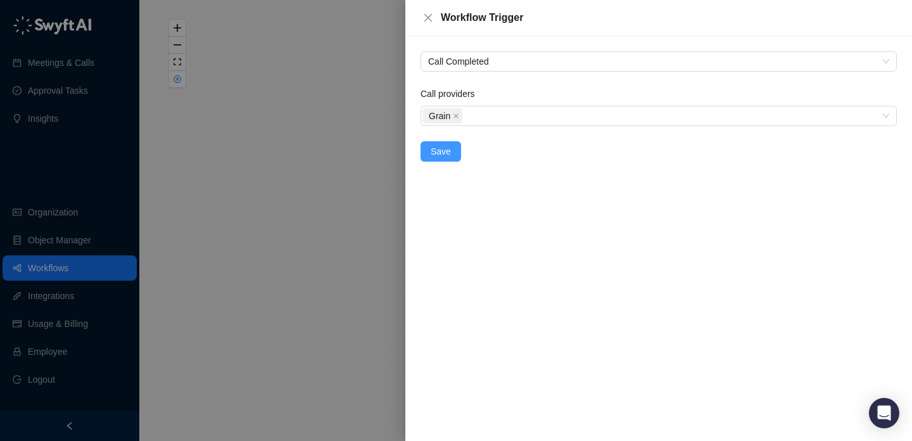
click at [451, 151] on button "Save" at bounding box center [440, 151] width 41 height 20
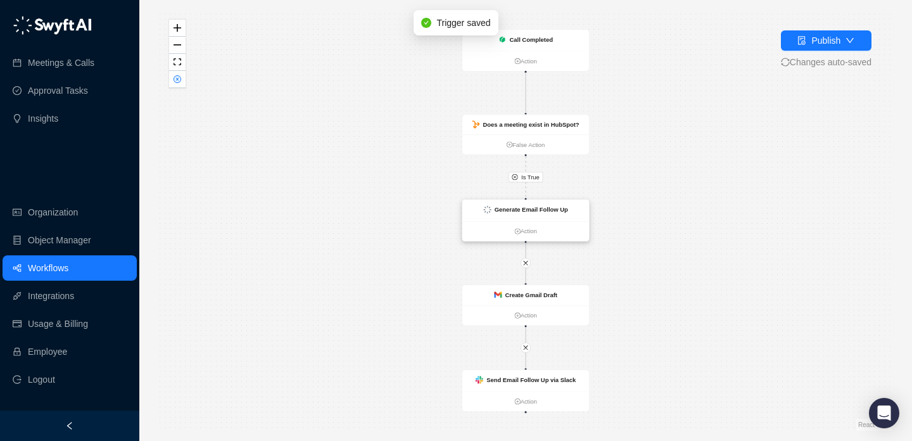
click at [507, 213] on div "Generate Email Follow Up" at bounding box center [530, 208] width 73 height 9
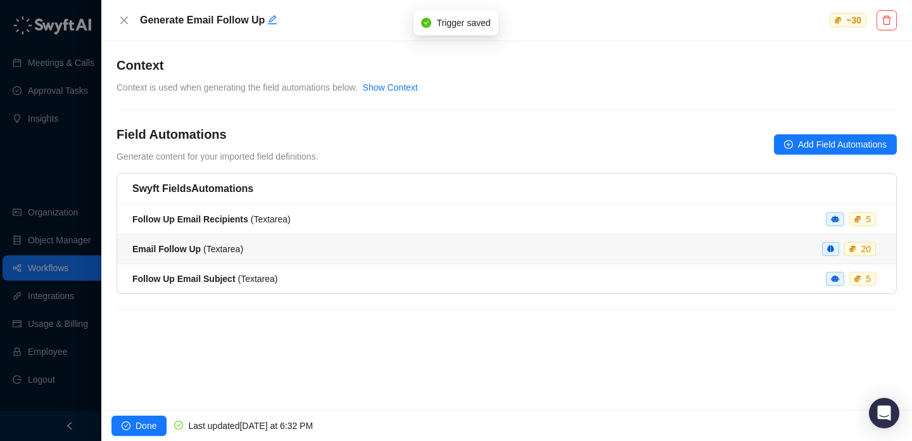
click at [498, 257] on li "Email Follow Up ( Textarea ) 20" at bounding box center [506, 249] width 779 height 30
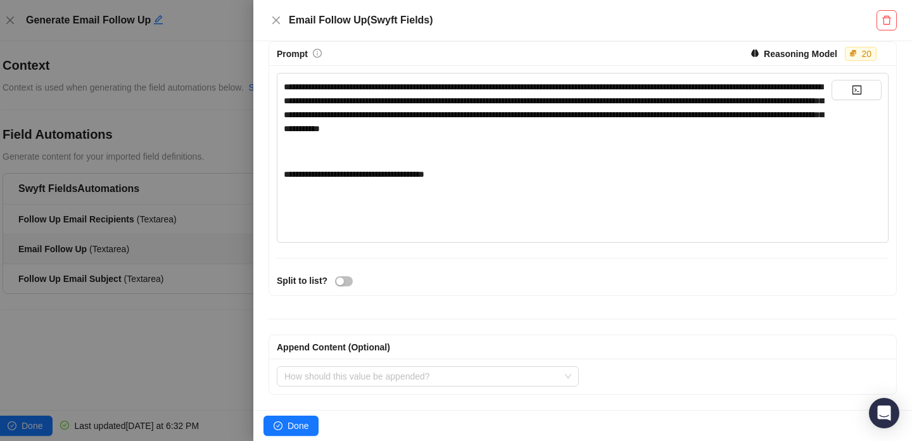
click at [166, 288] on div at bounding box center [456, 220] width 912 height 441
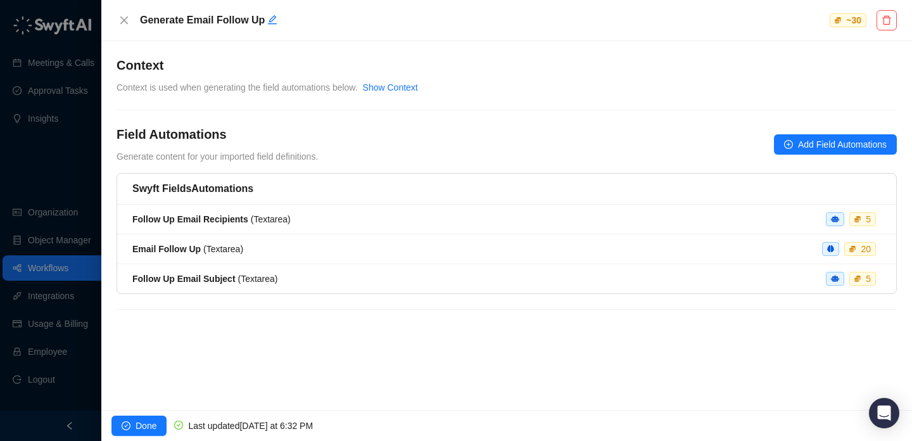
click at [214, 225] on div "Follow Up Email Recipients ( Textarea )" at bounding box center [211, 219] width 158 height 14
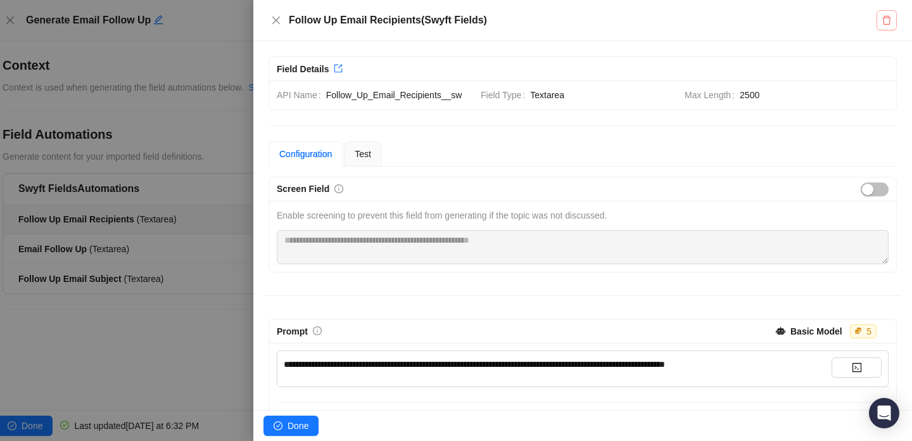
click at [884, 16] on icon "delete" at bounding box center [886, 20] width 9 height 9
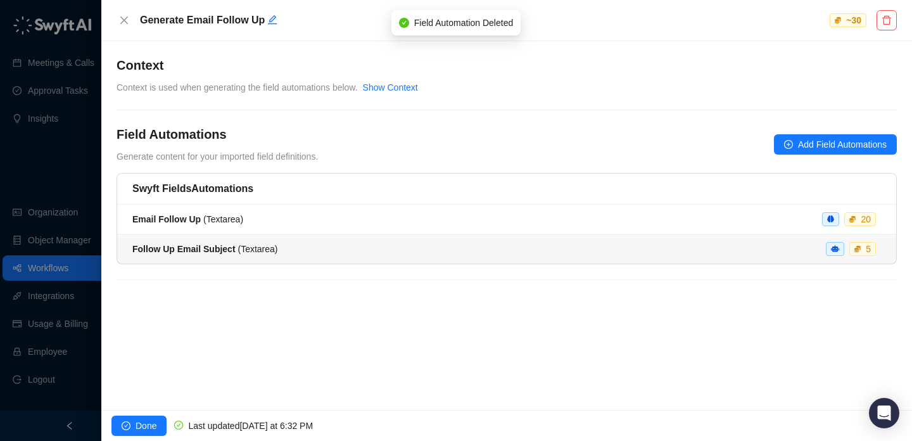
click at [367, 241] on li "Follow Up Email Subject ( Textarea ) 5" at bounding box center [506, 248] width 779 height 29
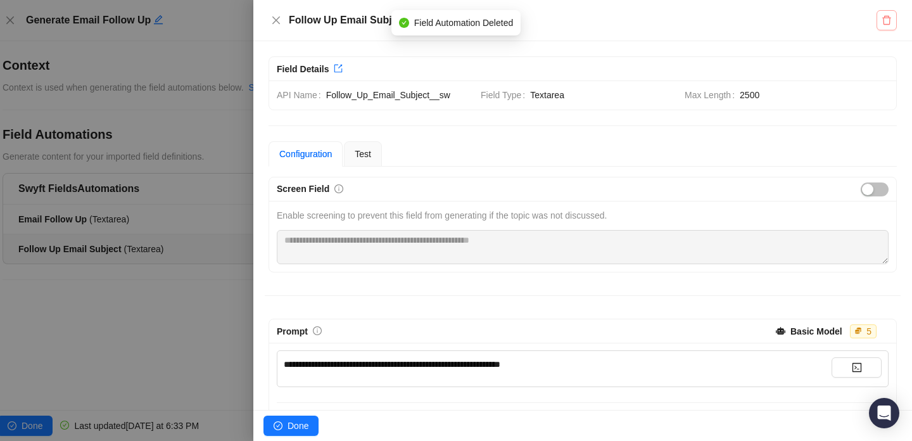
click at [887, 22] on icon "delete" at bounding box center [886, 20] width 10 height 10
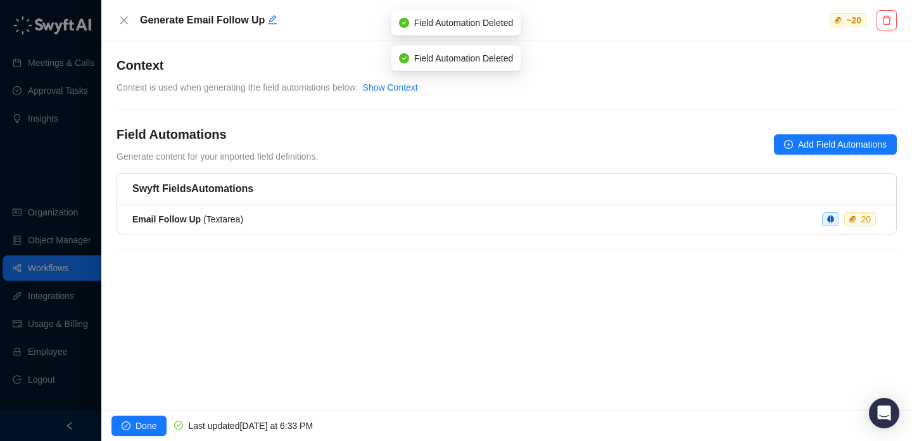
click at [11, 177] on div at bounding box center [456, 220] width 912 height 441
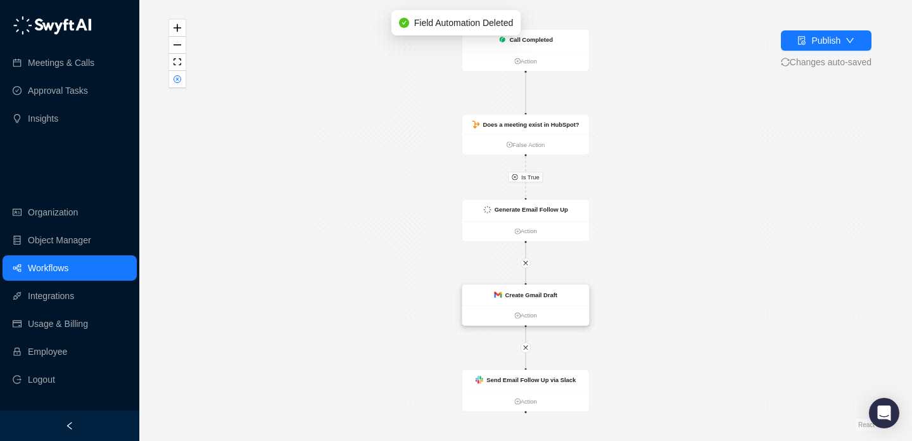
click at [509, 291] on strong "Create Gmail Draft" at bounding box center [530, 294] width 53 height 7
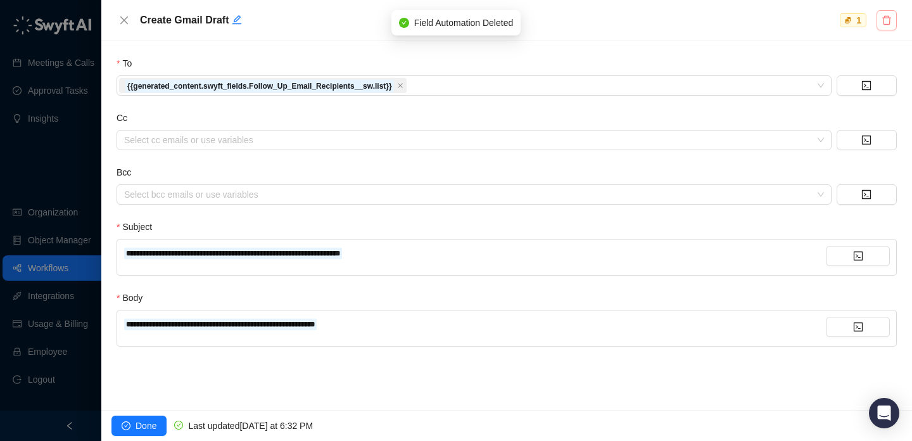
click at [891, 18] on button "button" at bounding box center [886, 20] width 20 height 20
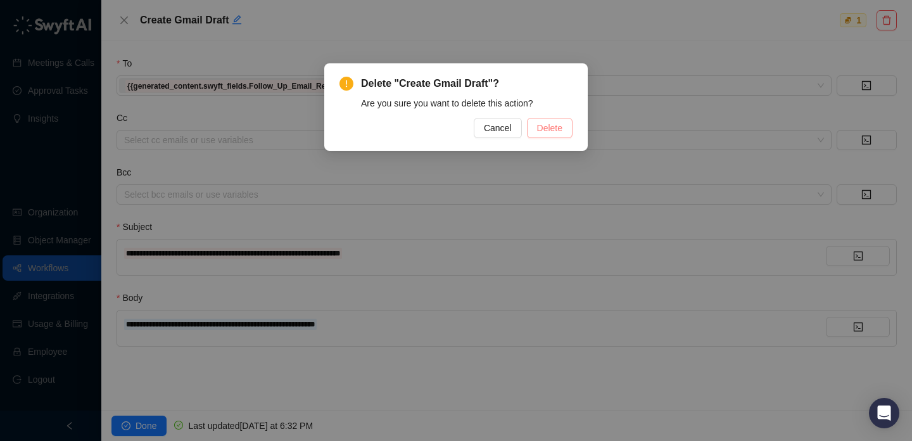
click at [543, 123] on span "Delete" at bounding box center [549, 128] width 25 height 14
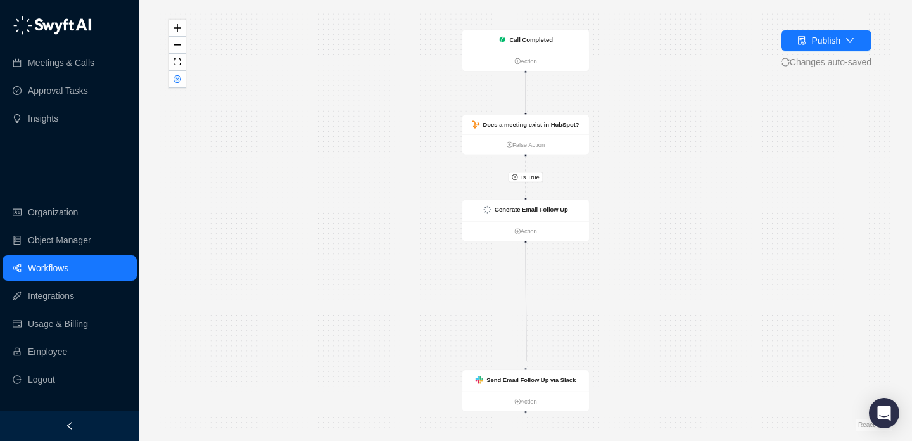
drag, startPoint x: 526, startPoint y: 241, endPoint x: 525, endPoint y: 363, distance: 122.2
click at [525, 363] on div "Is True Call Completed Action Does a meeting exist in HubSpot? False Action Gen…" at bounding box center [526, 220] width 732 height 420
drag, startPoint x: 636, startPoint y: 194, endPoint x: 636, endPoint y: 179, distance: 14.6
click at [636, 179] on div "Is True Call Completed Action Does a meeting exist in HubSpot? False Action Gen…" at bounding box center [526, 220] width 732 height 420
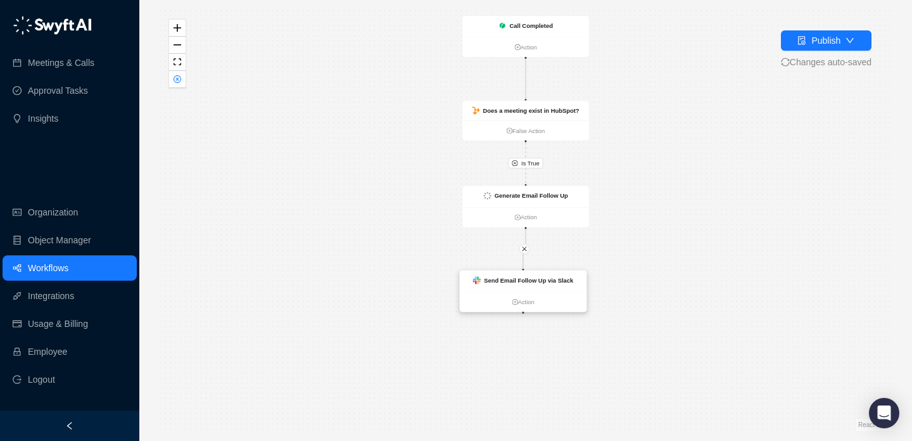
drag, startPoint x: 560, startPoint y: 365, endPoint x: 556, endPoint y: 289, distance: 76.7
click at [556, 284] on strong "Send Email Follow Up via Slack" at bounding box center [528, 280] width 89 height 7
click at [546, 194] on strong "Generate Email Follow Up" at bounding box center [530, 195] width 73 height 7
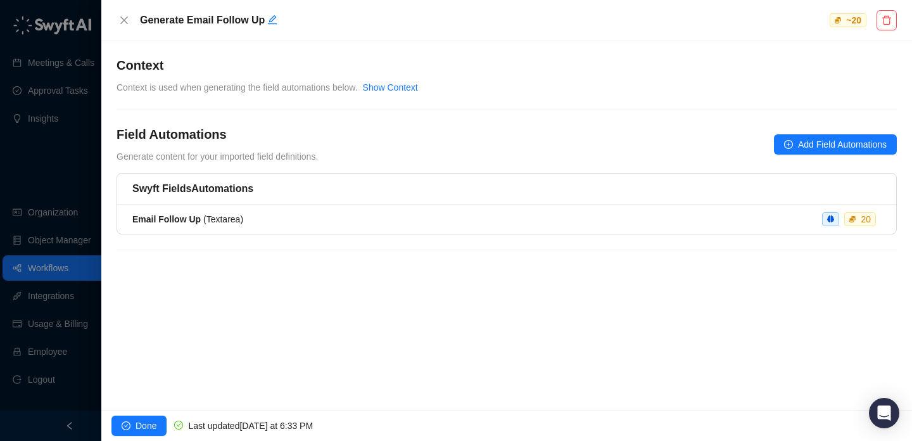
click at [74, 180] on div at bounding box center [456, 220] width 912 height 441
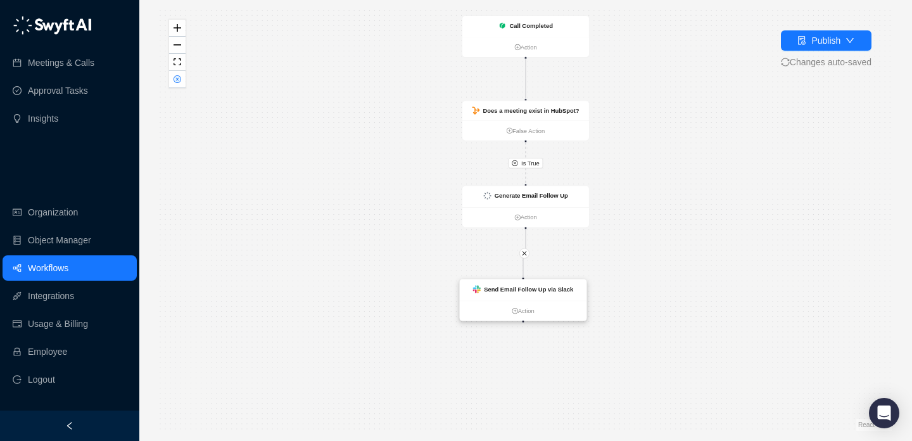
click at [527, 294] on div "Send Email Follow Up via Slack" at bounding box center [523, 290] width 127 height 22
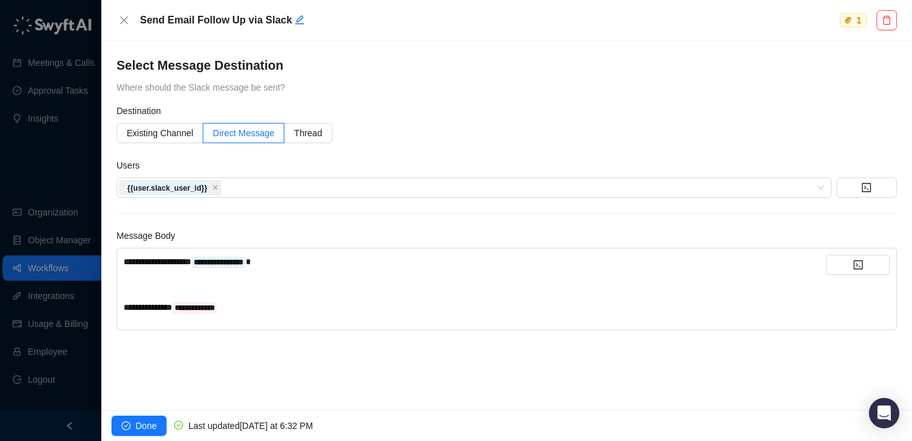
click at [376, 309] on div "**********" at bounding box center [474, 307] width 702 height 14
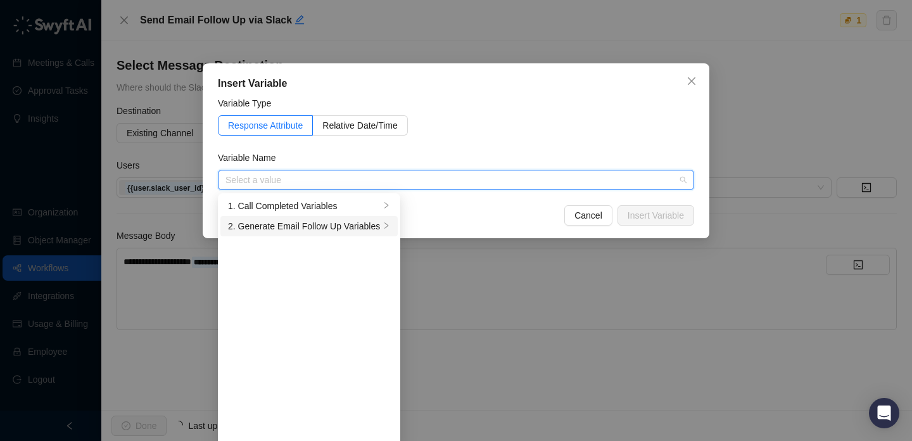
click at [304, 225] on div "2. Generate Email Follow Up Variables" at bounding box center [304, 226] width 152 height 14
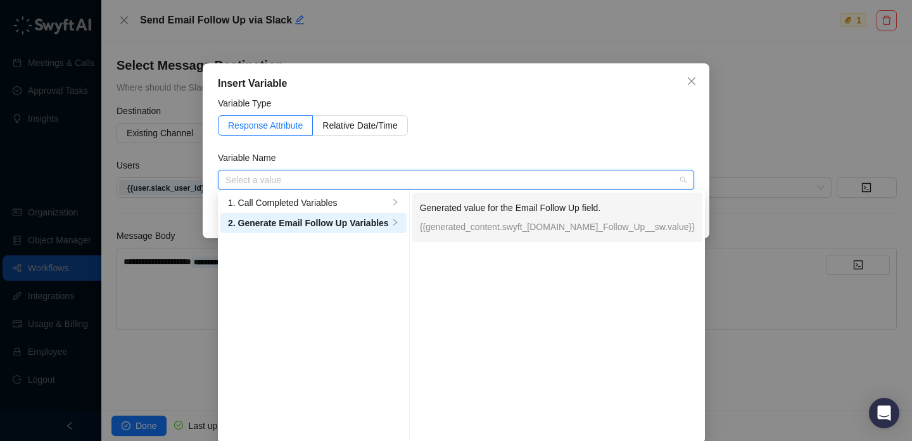
click at [458, 215] on div "Generated value for the Email Follow Up field. {{generated_content.swyft_[DOMAI…" at bounding box center [557, 217] width 275 height 33
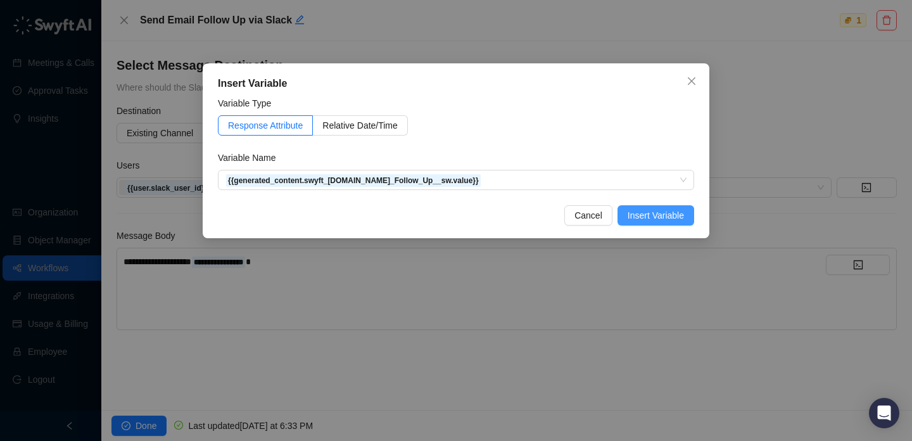
click at [618, 216] on button "Insert Variable" at bounding box center [655, 215] width 77 height 20
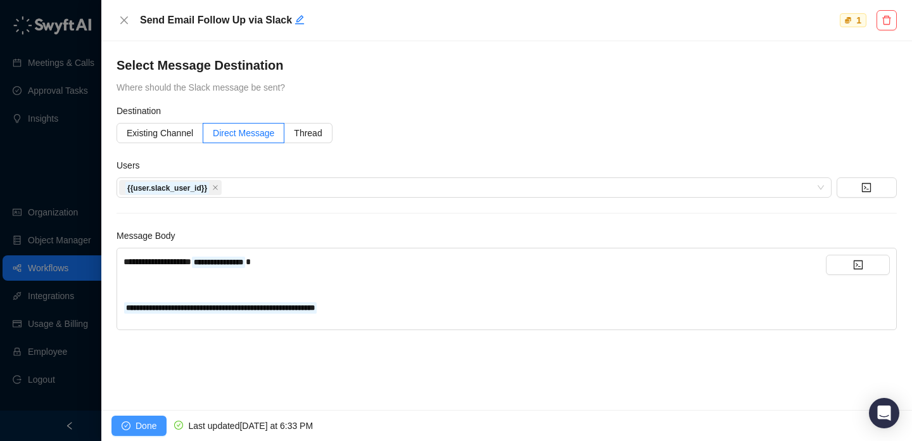
click at [149, 425] on span "Done" at bounding box center [145, 425] width 21 height 14
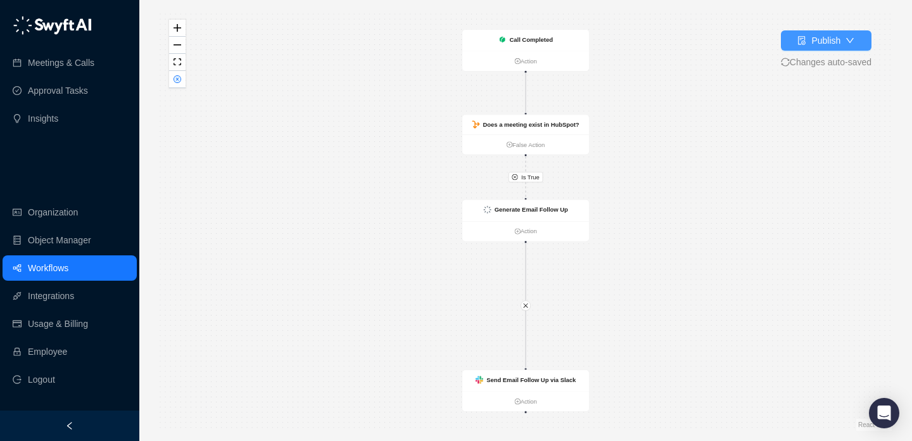
click at [800, 44] on icon "file-done" at bounding box center [802, 40] width 8 height 9
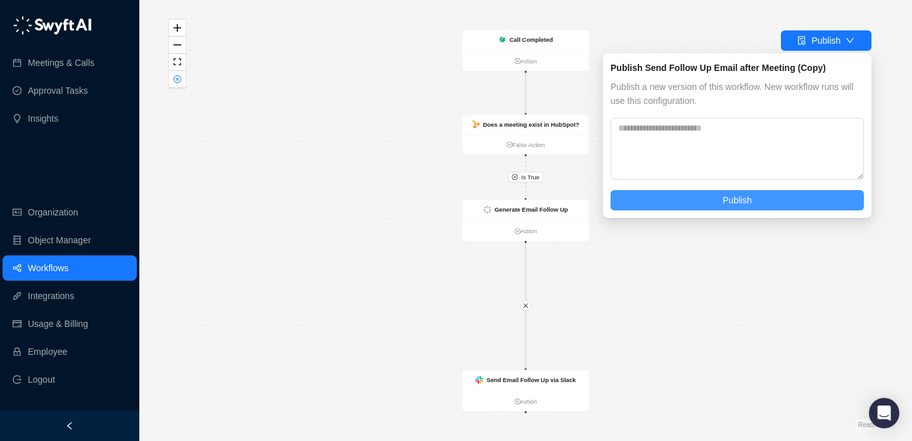
click at [700, 196] on button "Publish" at bounding box center [736, 200] width 253 height 20
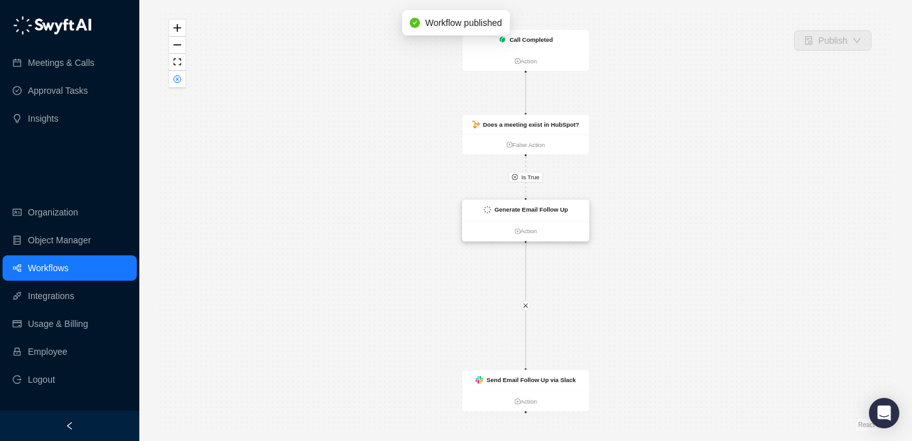
click at [525, 215] on div "Generate Email Follow Up" at bounding box center [525, 210] width 127 height 22
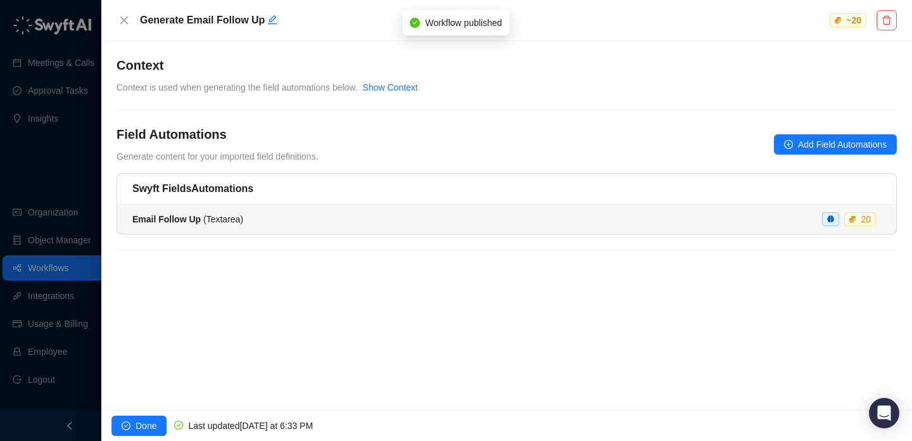
click at [511, 227] on li "Email Follow Up ( Textarea ) 20" at bounding box center [506, 218] width 779 height 29
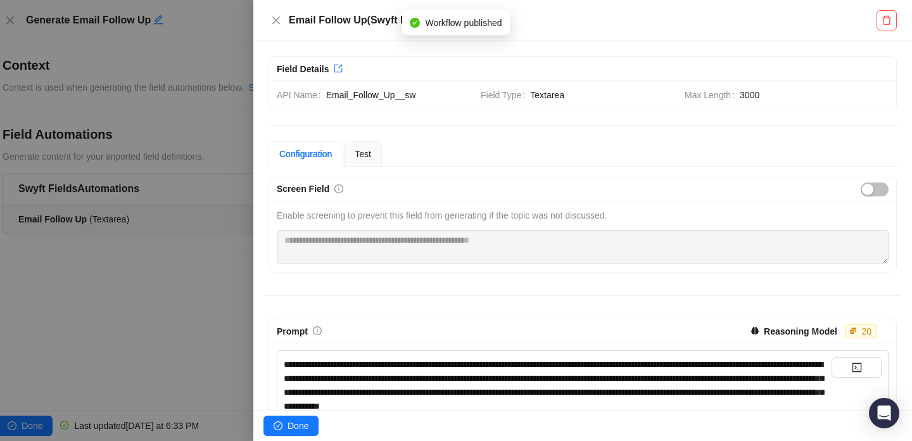
scroll to position [277, 0]
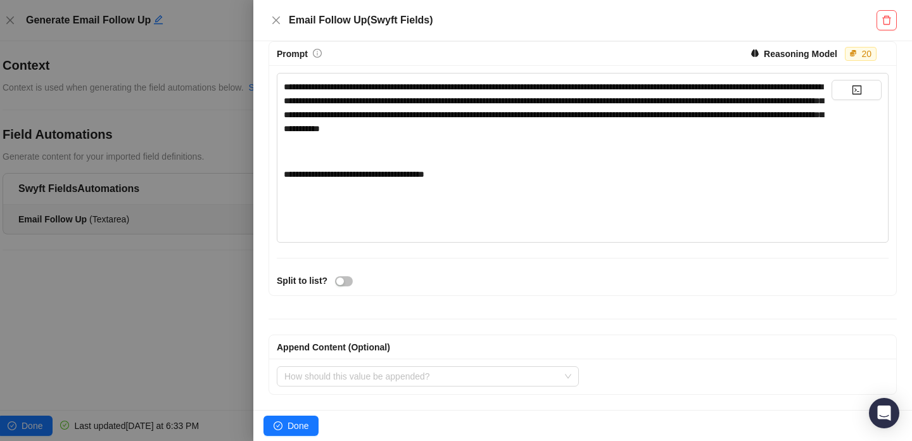
click at [499, 216] on div "﻿" at bounding box center [558, 220] width 548 height 14
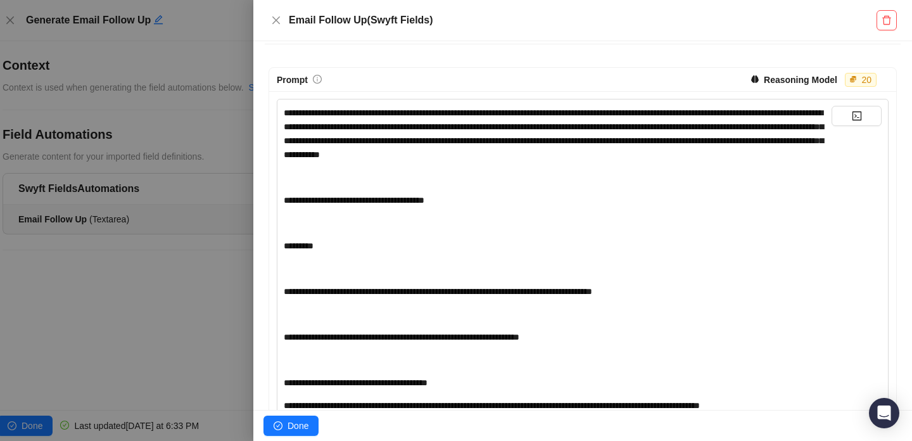
scroll to position [27, 0]
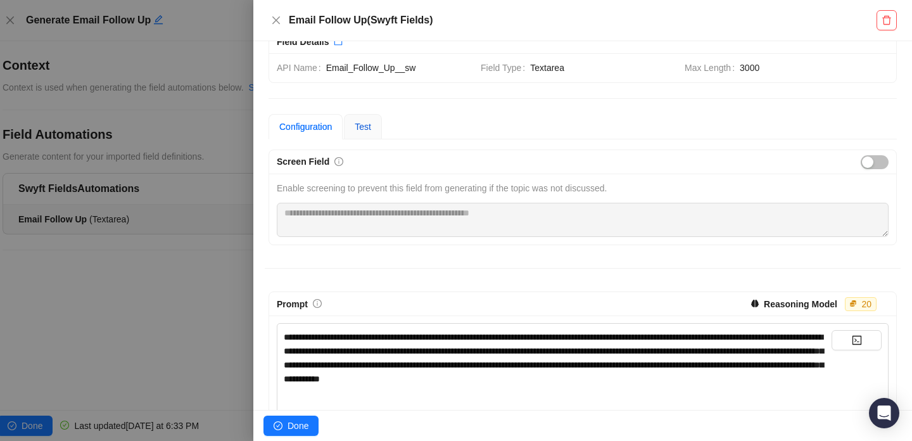
click at [371, 129] on span "Test" at bounding box center [362, 127] width 16 height 10
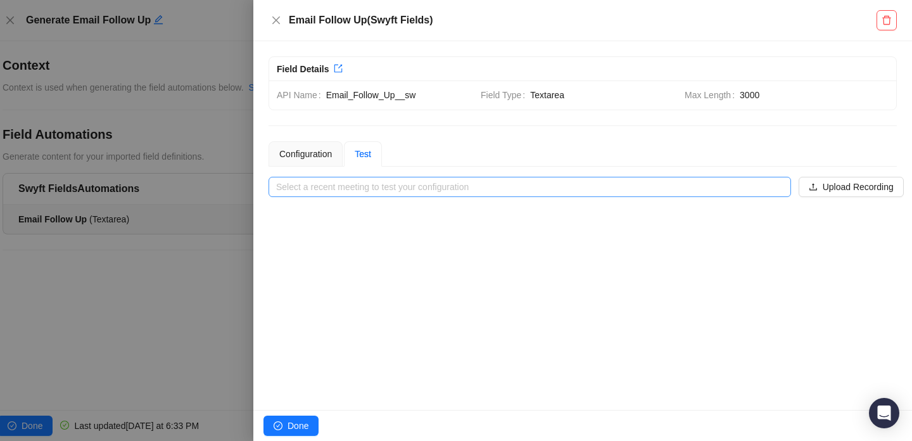
click at [379, 192] on input "search" at bounding box center [525, 186] width 499 height 19
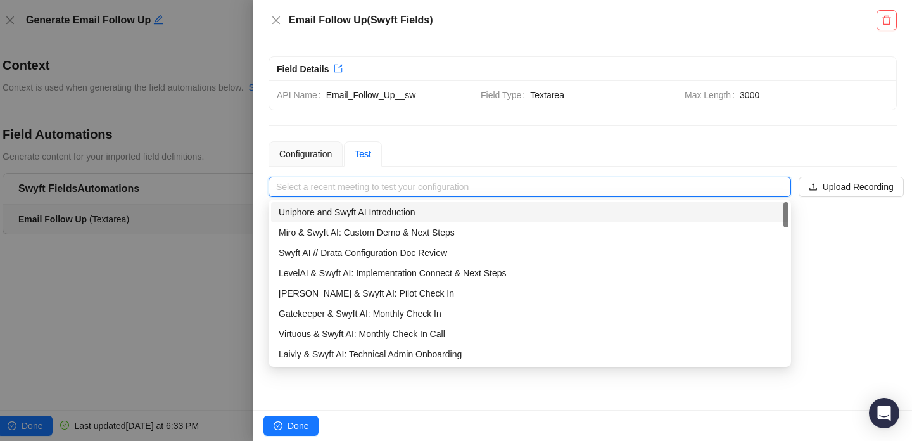
click at [386, 210] on div "Uniphore and Swyft AI Introduction" at bounding box center [530, 212] width 502 height 14
type input "**********"
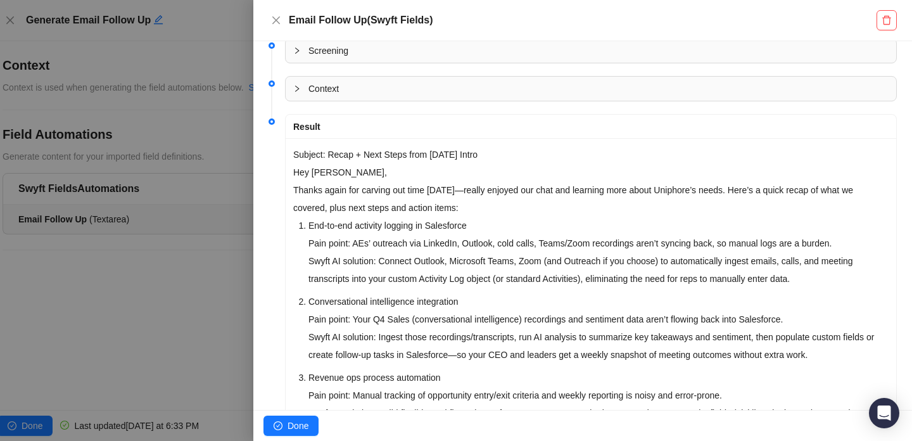
scroll to position [200, 0]
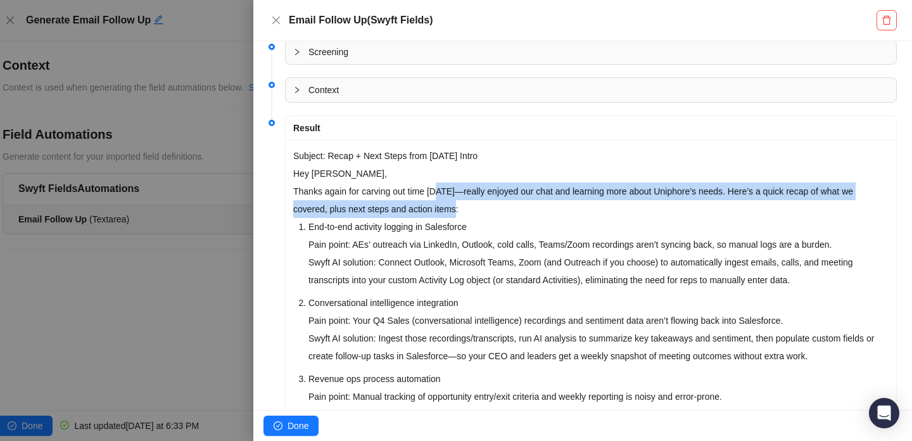
drag, startPoint x: 440, startPoint y: 196, endPoint x: 610, endPoint y: 201, distance: 169.7
click at [610, 201] on p "Thanks again for carving out time [DATE]—really enjoyed our chat and learning m…" at bounding box center [590, 199] width 595 height 35
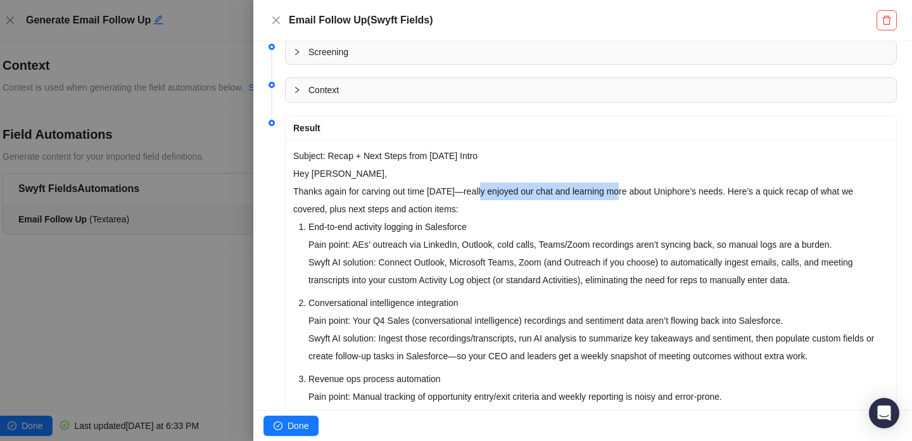
drag, startPoint x: 627, startPoint y: 197, endPoint x: 484, endPoint y: 197, distance: 143.1
click at [484, 197] on p "Thanks again for carving out time [DATE]—really enjoyed our chat and learning m…" at bounding box center [590, 199] width 595 height 35
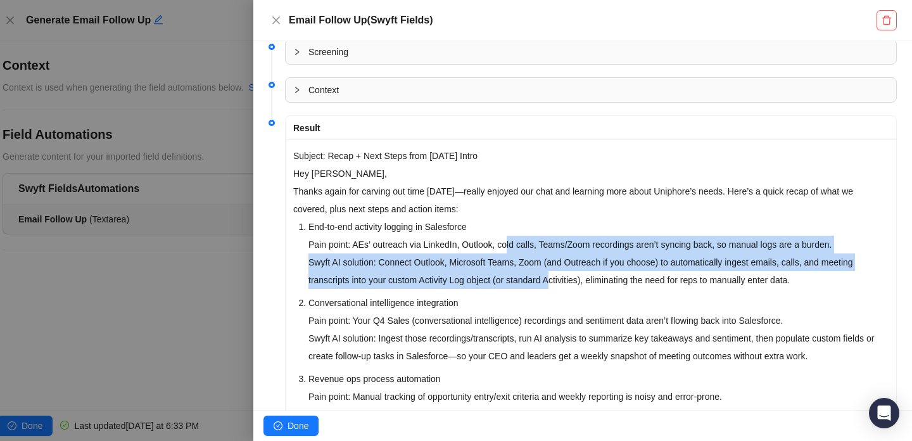
drag, startPoint x: 562, startPoint y: 286, endPoint x: 514, endPoint y: 246, distance: 62.5
click at [514, 246] on p "End-to-end activity logging in Salesforce Pain point: AEs’ outreach via LinkedI…" at bounding box center [598, 253] width 580 height 71
drag, startPoint x: 514, startPoint y: 246, endPoint x: 573, endPoint y: 288, distance: 72.7
click at [573, 288] on p "End-to-end activity logging in Salesforce Pain point: AEs’ outreach via LinkedI…" at bounding box center [598, 253] width 580 height 71
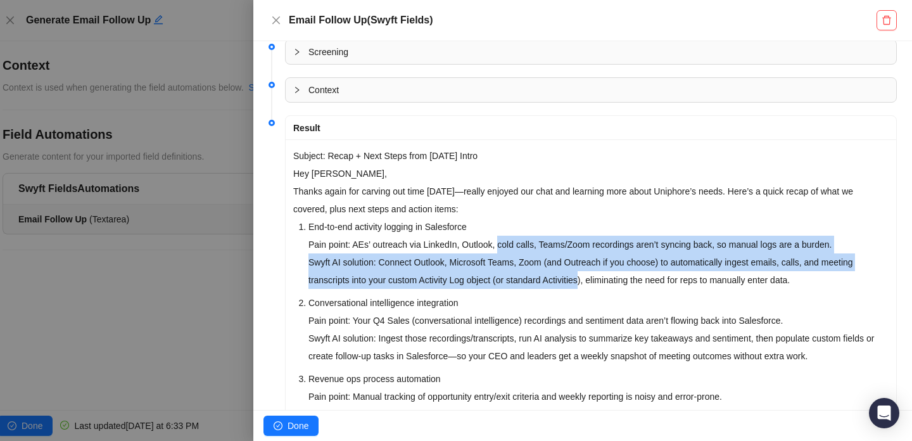
click at [573, 288] on p "End-to-end activity logging in Salesforce Pain point: AEs’ outreach via LinkedI…" at bounding box center [598, 253] width 580 height 71
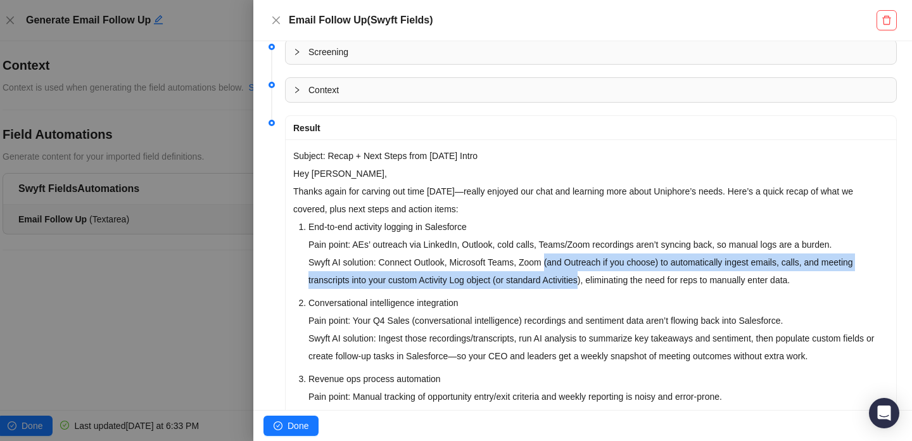
drag, startPoint x: 573, startPoint y: 288, endPoint x: 554, endPoint y: 256, distance: 37.2
click at [554, 256] on p "End-to-end activity logging in Salesforce Pain point: AEs’ outreach via LinkedI…" at bounding box center [598, 253] width 580 height 71
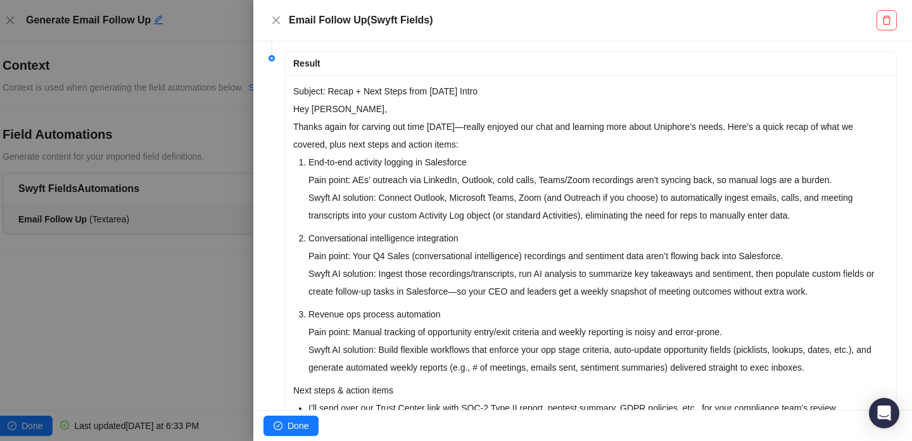
scroll to position [0, 0]
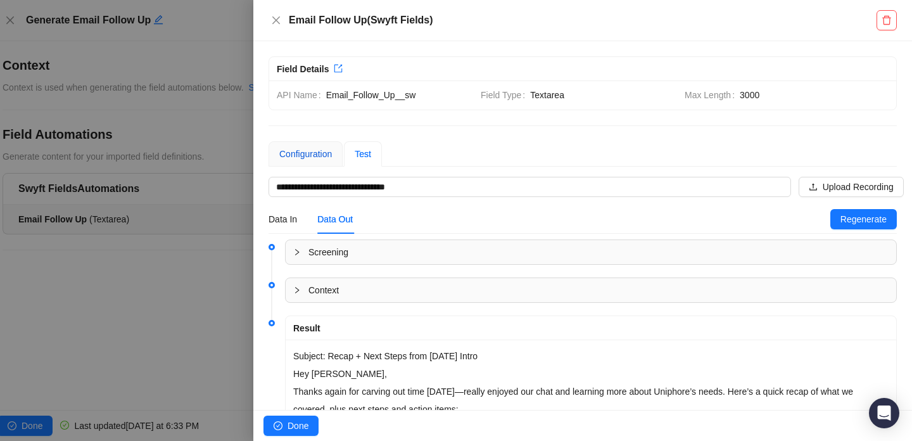
click at [302, 147] on div "Configuration" at bounding box center [305, 154] width 53 height 14
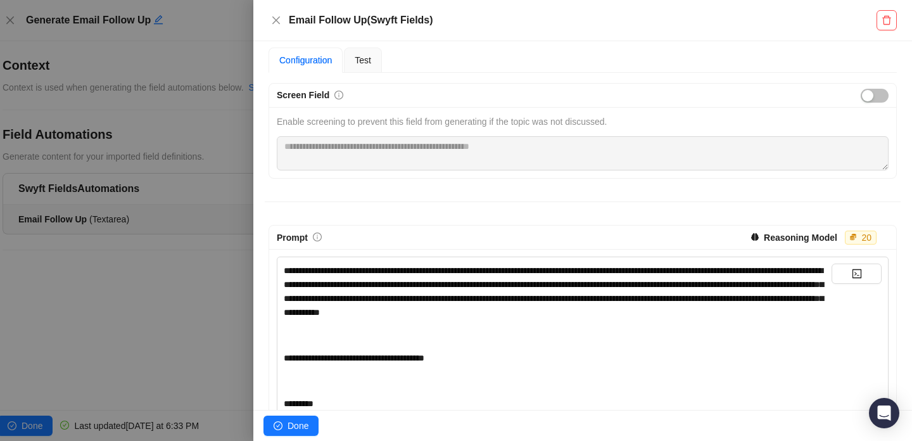
scroll to position [112, 0]
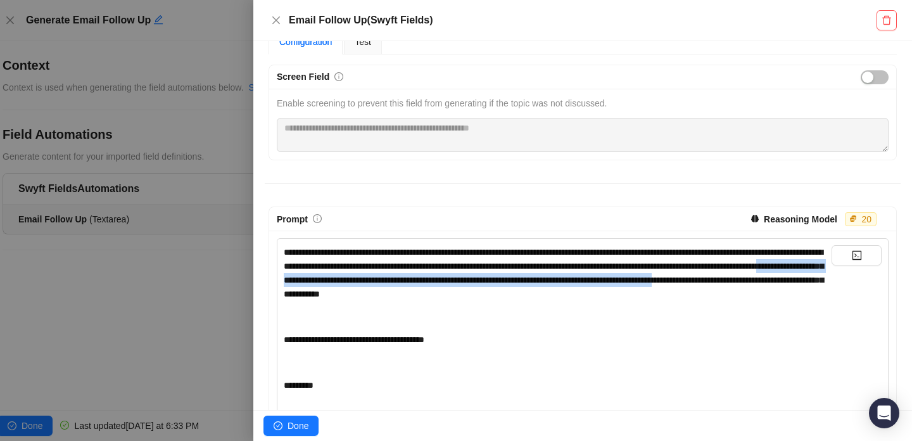
drag, startPoint x: 502, startPoint y: 273, endPoint x: 530, endPoint y: 289, distance: 32.0
click at [530, 289] on div "**********" at bounding box center [558, 273] width 548 height 56
click at [530, 289] on span "**********" at bounding box center [553, 272] width 539 height 51
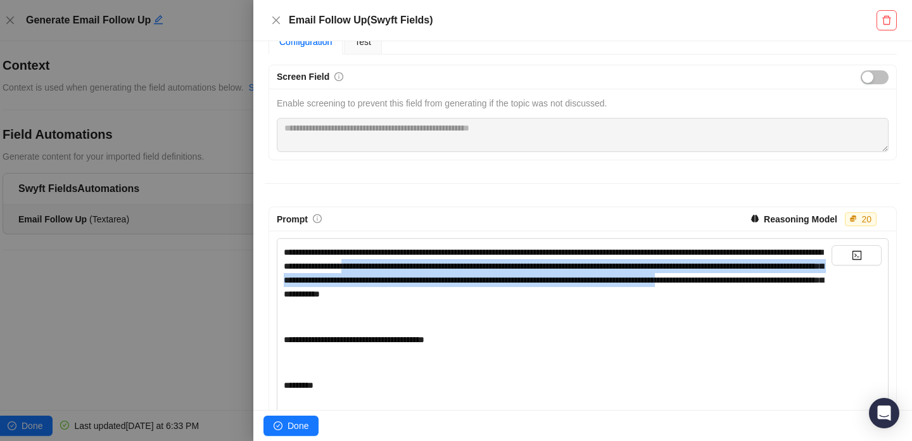
drag, startPoint x: 530, startPoint y: 289, endPoint x: 511, endPoint y: 266, distance: 28.8
click at [511, 266] on span "**********" at bounding box center [553, 272] width 539 height 51
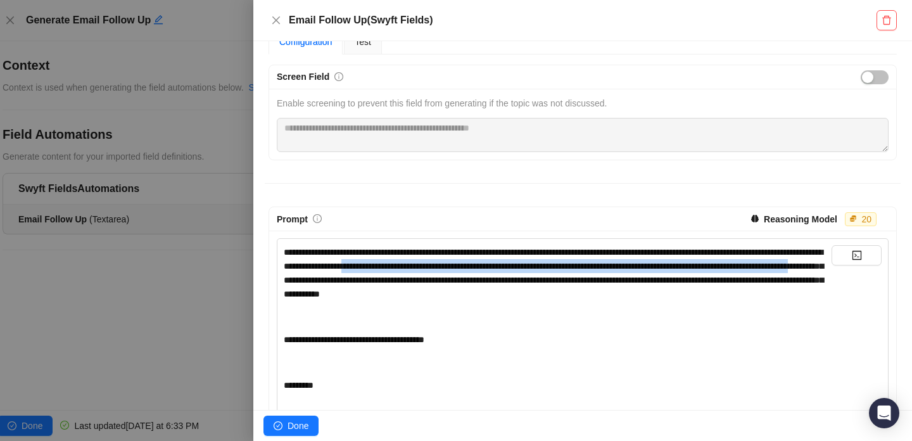
drag, startPoint x: 511, startPoint y: 266, endPoint x: 537, endPoint y: 279, distance: 28.6
click at [537, 279] on span "**********" at bounding box center [553, 272] width 539 height 51
drag, startPoint x: 537, startPoint y: 279, endPoint x: 471, endPoint y: 261, distance: 68.6
click at [471, 261] on span "**********" at bounding box center [553, 272] width 539 height 51
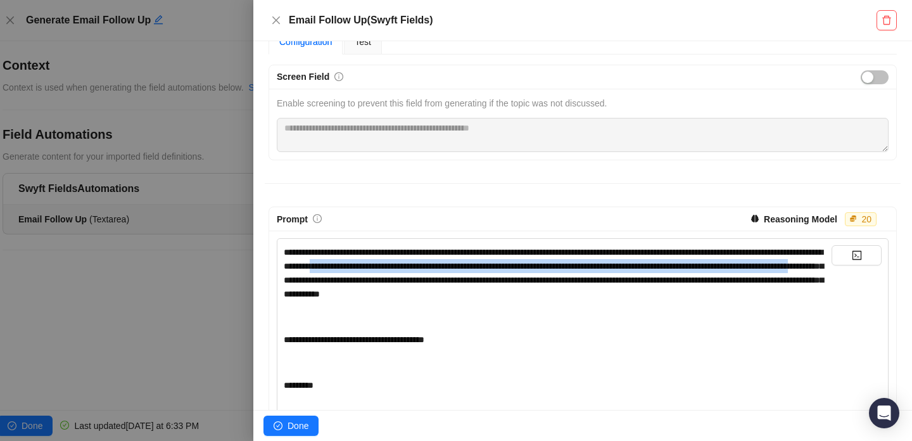
click at [471, 261] on span "**********" at bounding box center [553, 272] width 539 height 51
drag, startPoint x: 471, startPoint y: 261, endPoint x: 522, endPoint y: 273, distance: 52.0
click at [522, 273] on div "**********" at bounding box center [558, 273] width 548 height 56
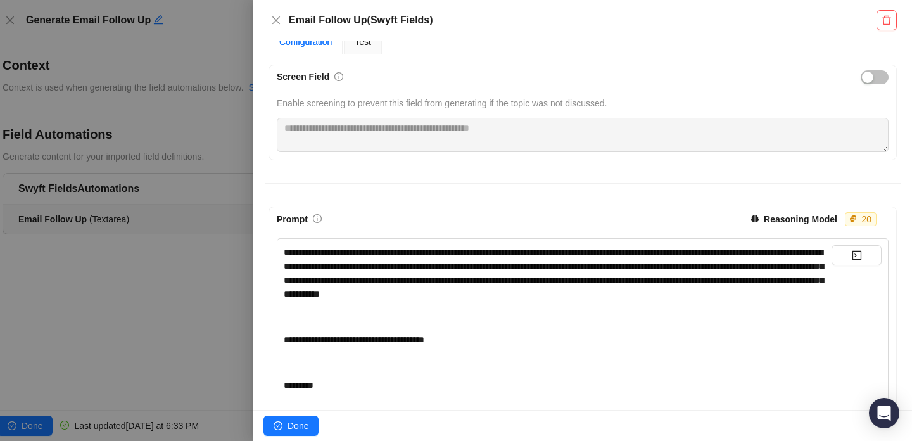
click at [380, 282] on span "**********" at bounding box center [553, 272] width 539 height 51
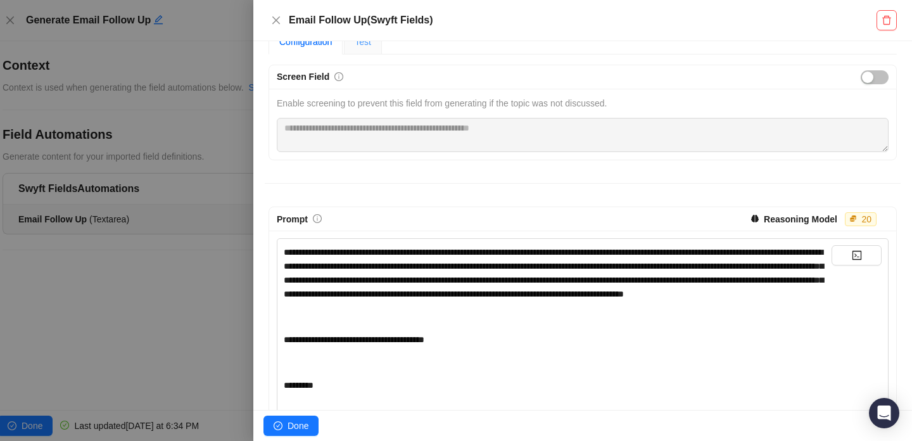
click at [368, 53] on div "Test" at bounding box center [363, 41] width 38 height 25
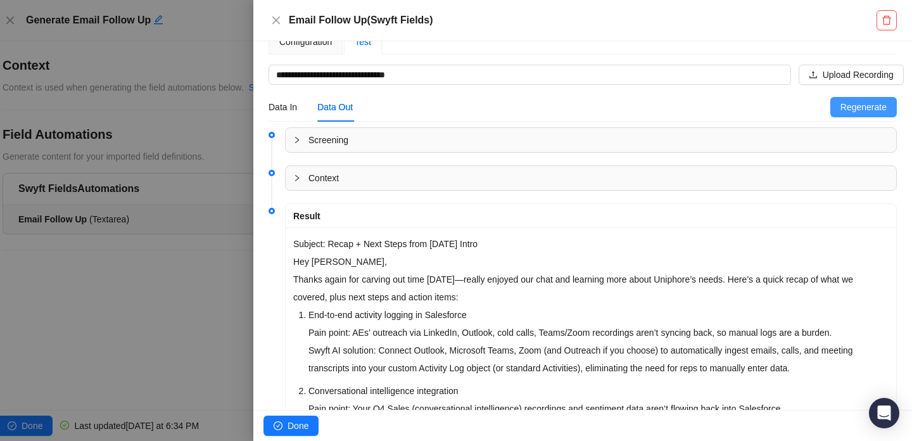
click at [874, 115] on button "Regenerate" at bounding box center [863, 107] width 66 height 20
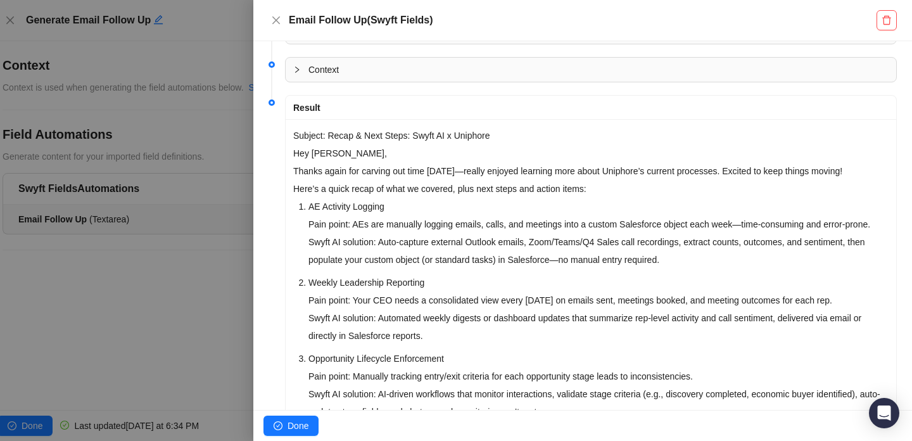
scroll to position [242, 0]
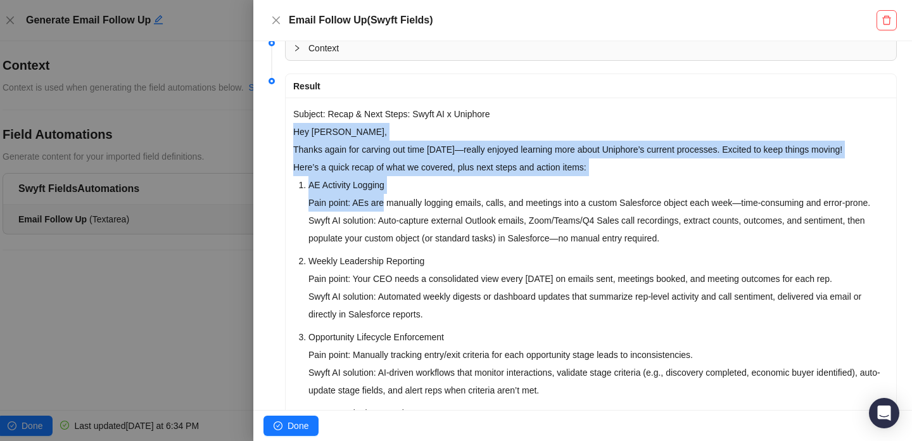
drag, startPoint x: 292, startPoint y: 132, endPoint x: 388, endPoint y: 210, distance: 123.3
click at [388, 210] on div "Subject: Recap & Next Steps: Swyft AI x Uniphore Hey [PERSON_NAME], Thanks agai…" at bounding box center [590, 399] width 610 height 605
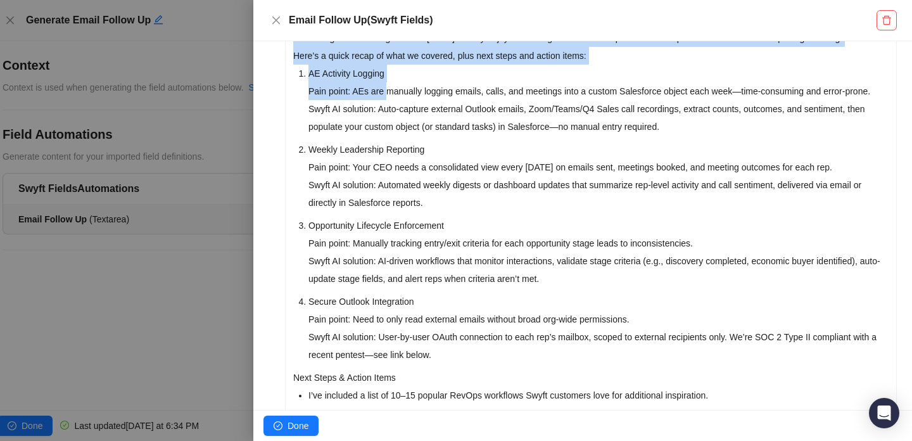
scroll to position [0, 0]
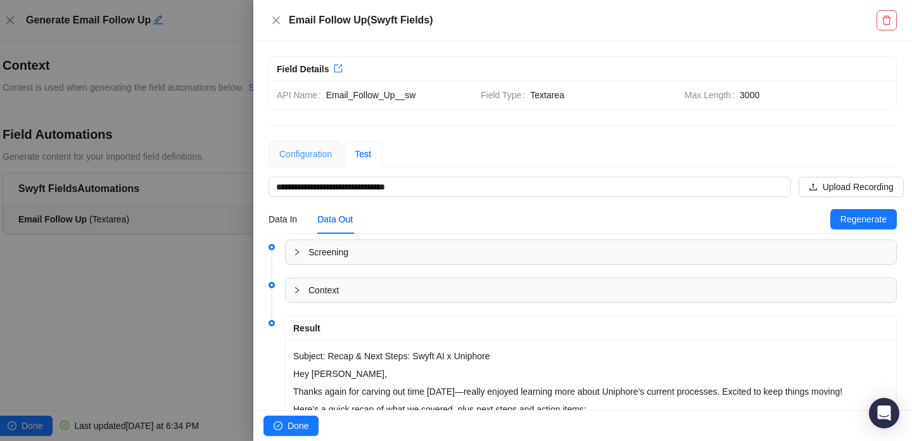
click at [330, 146] on div "Configuration" at bounding box center [305, 153] width 74 height 25
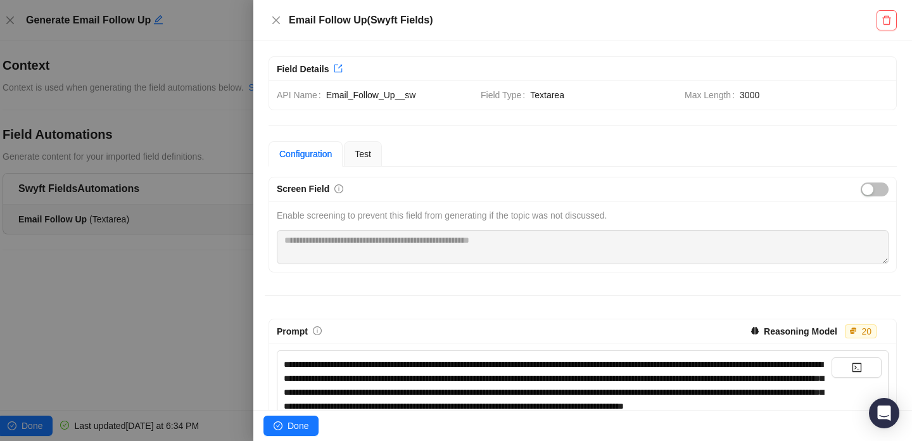
scroll to position [153, 0]
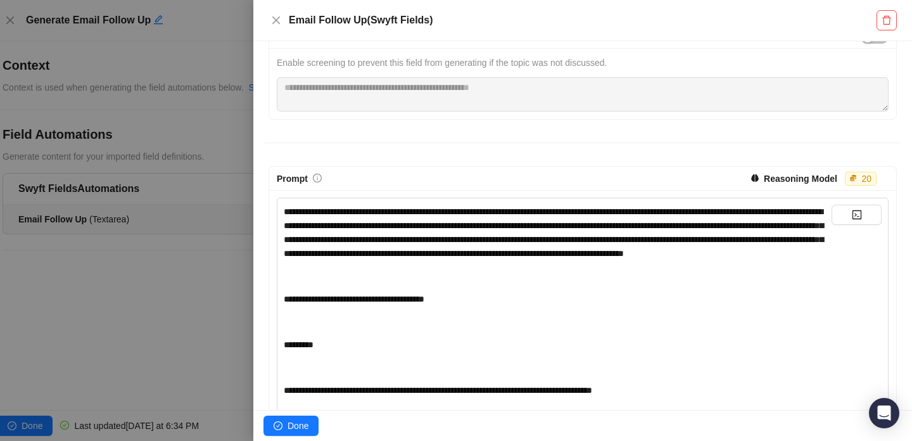
click at [644, 260] on div "**********" at bounding box center [558, 232] width 548 height 56
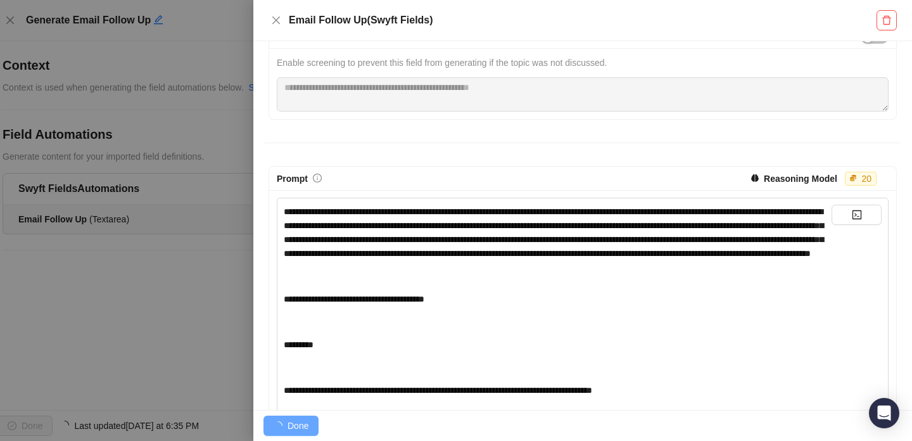
scroll to position [0, 0]
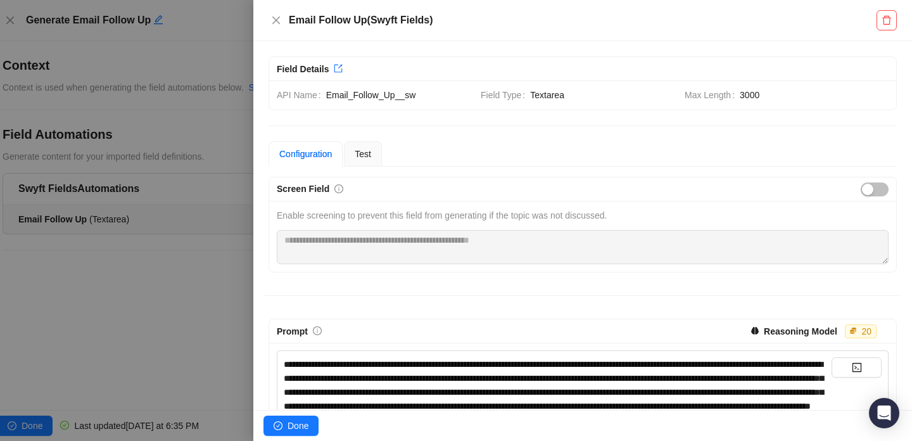
click at [371, 153] on span "Test" at bounding box center [362, 154] width 16 height 10
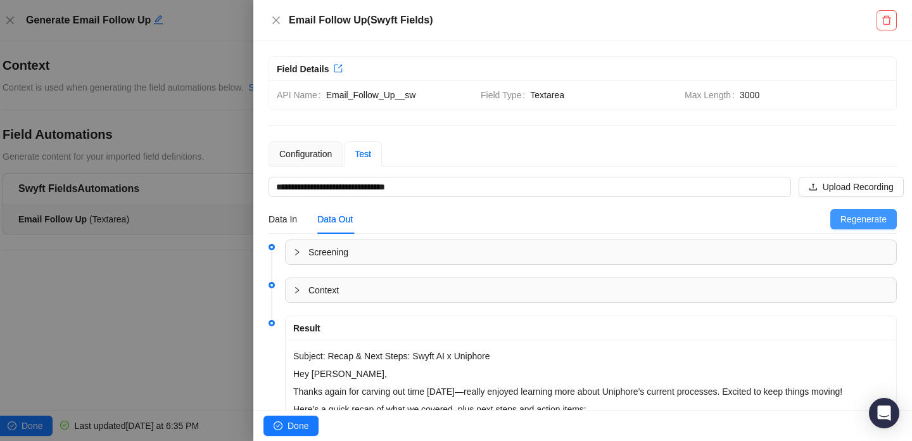
click at [849, 222] on span "Regenerate" at bounding box center [863, 219] width 46 height 14
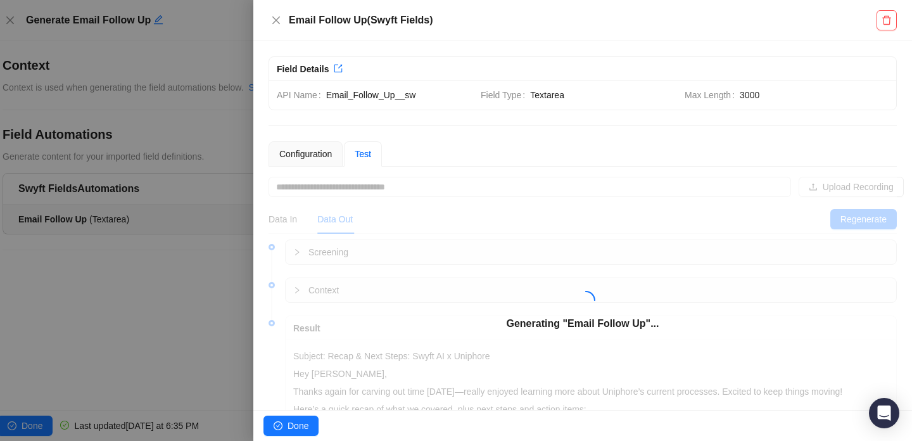
scroll to position [157, 0]
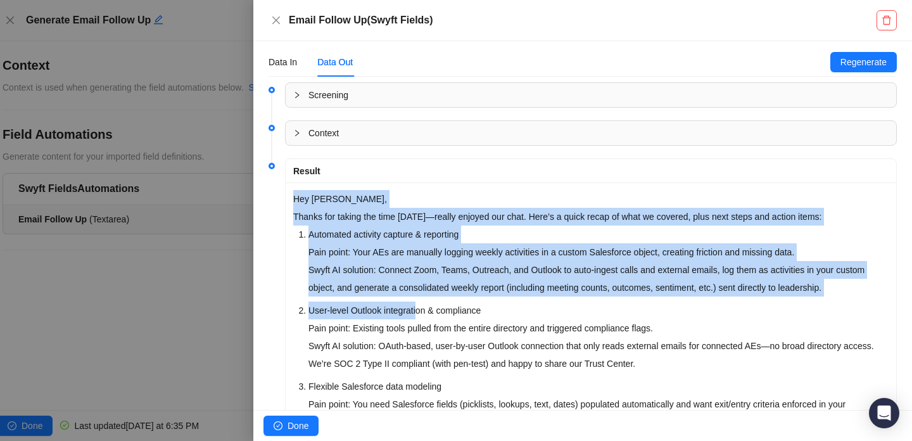
drag, startPoint x: 292, startPoint y: 200, endPoint x: 428, endPoint y: 313, distance: 176.2
click at [428, 312] on div "Hey [PERSON_NAME], Thanks for taking the time [DATE]—really enjoyed our chat. H…" at bounding box center [590, 399] width 610 height 435
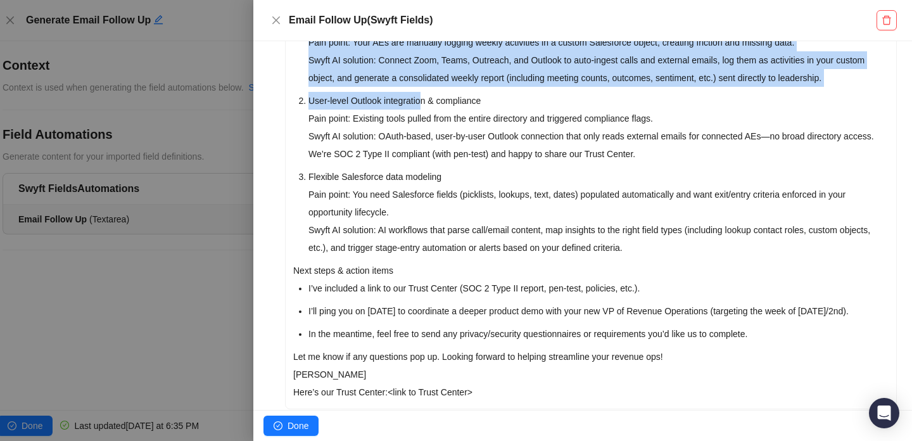
scroll to position [416, 0]
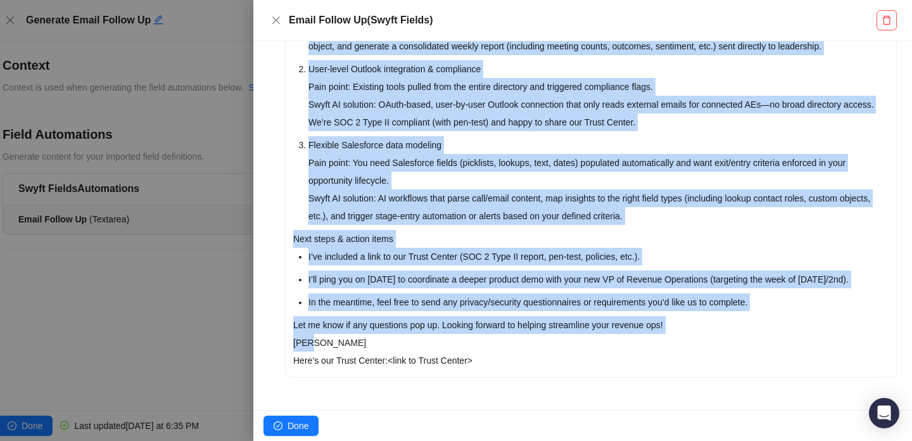
click at [385, 340] on p "[PERSON_NAME] Here’s our Trust Center: <link to Trust Center>" at bounding box center [590, 351] width 595 height 35
copy div "Lor Ipsumd, Sitame con adipis eli sedd eiusm—tempor incidid utl etdo. Magn’a e …"
